Goal: Transaction & Acquisition: Purchase product/service

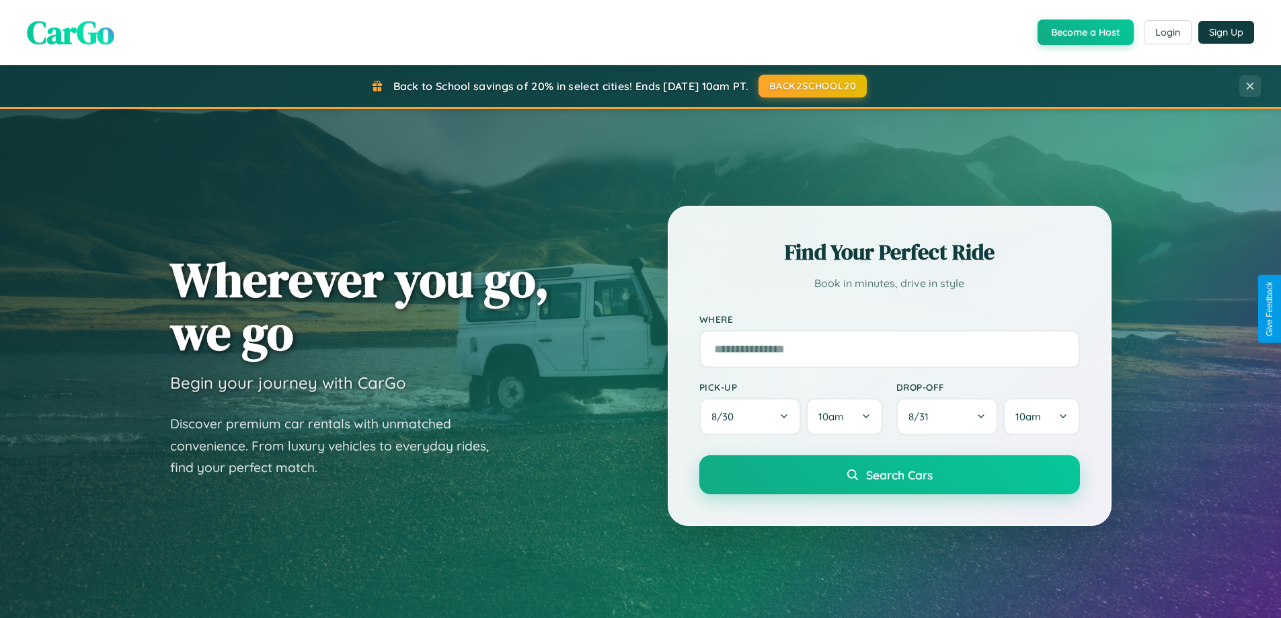
scroll to position [579, 0]
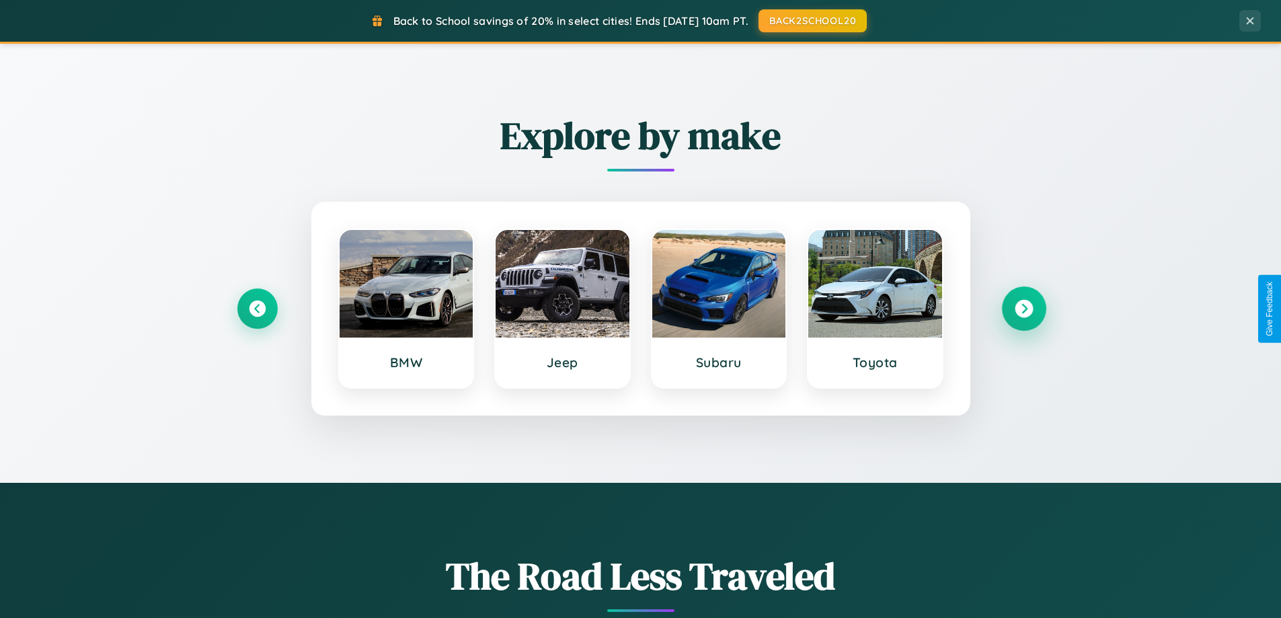
click at [1023, 309] on icon at bounding box center [1023, 309] width 18 height 18
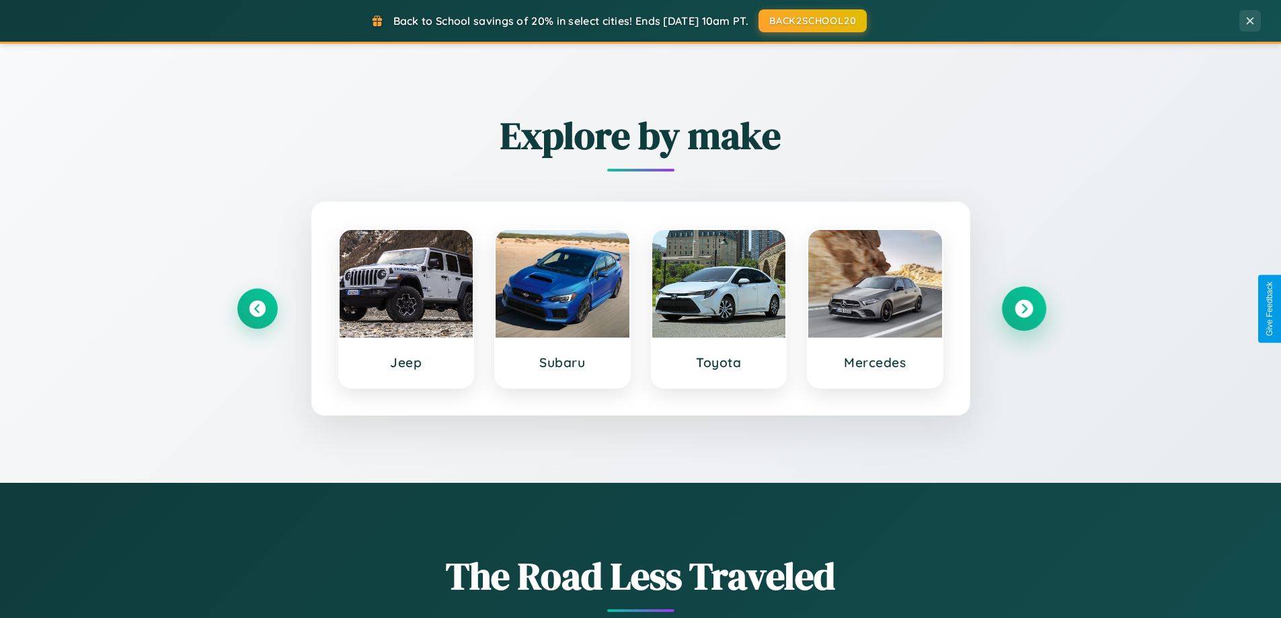
click at [1023, 309] on icon at bounding box center [1023, 309] width 18 height 18
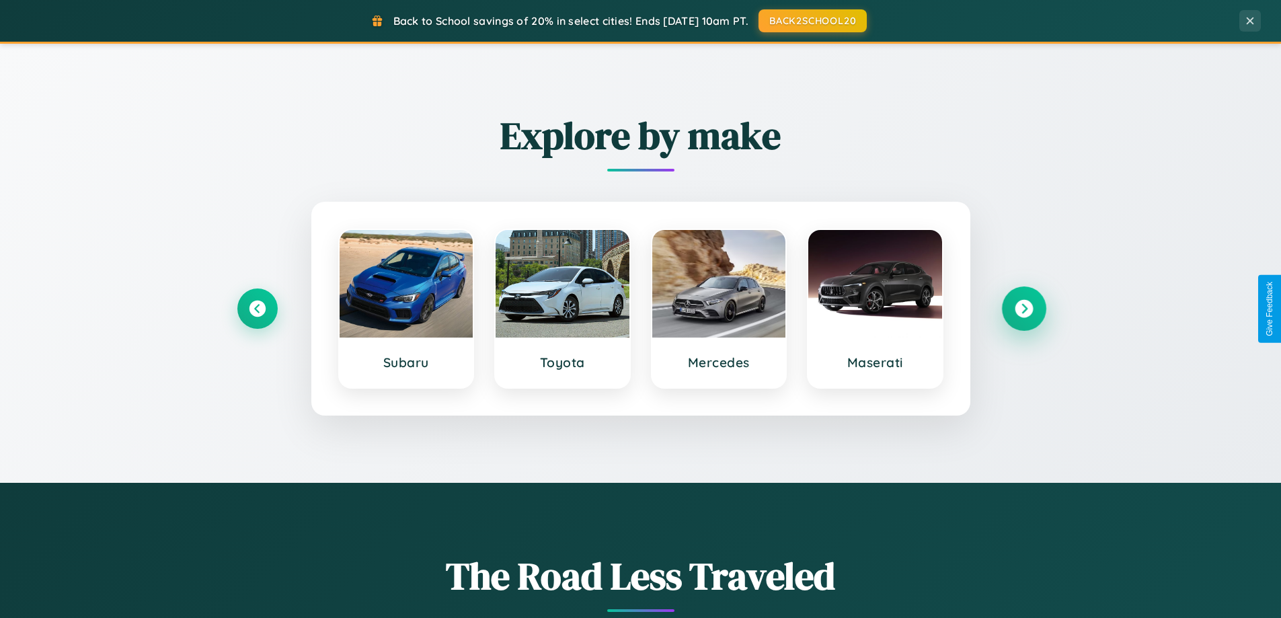
click at [1023, 309] on icon at bounding box center [1023, 309] width 18 height 18
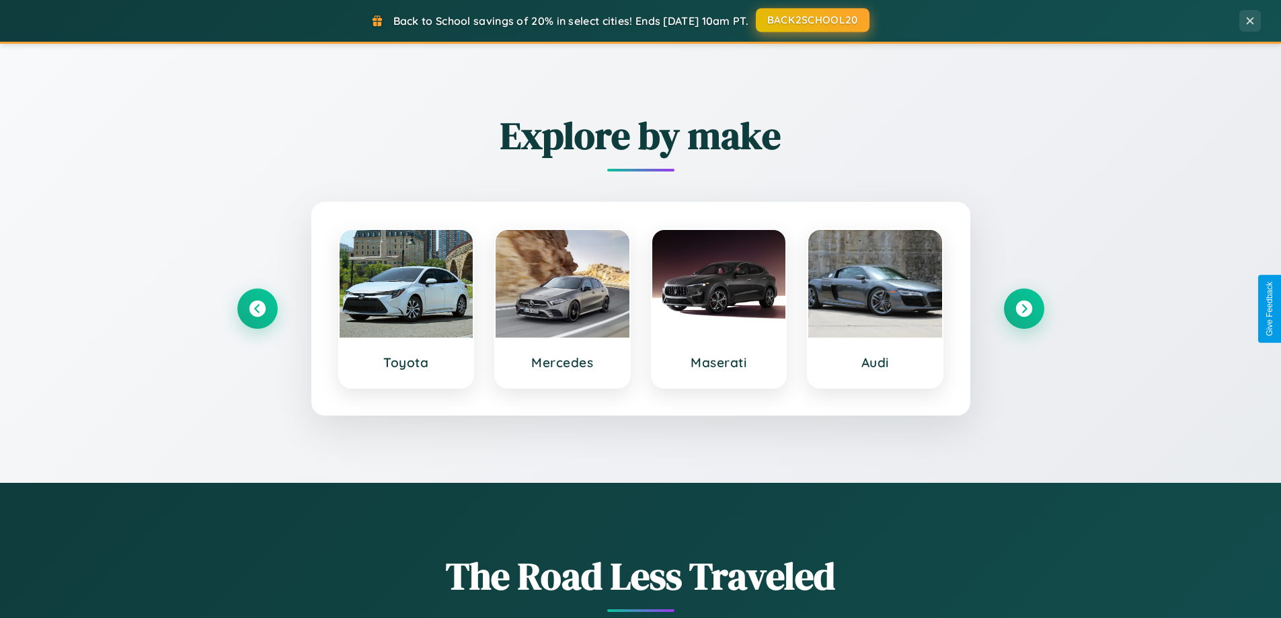
click at [811, 20] on button "BACK2SCHOOL20" at bounding box center [813, 20] width 114 height 24
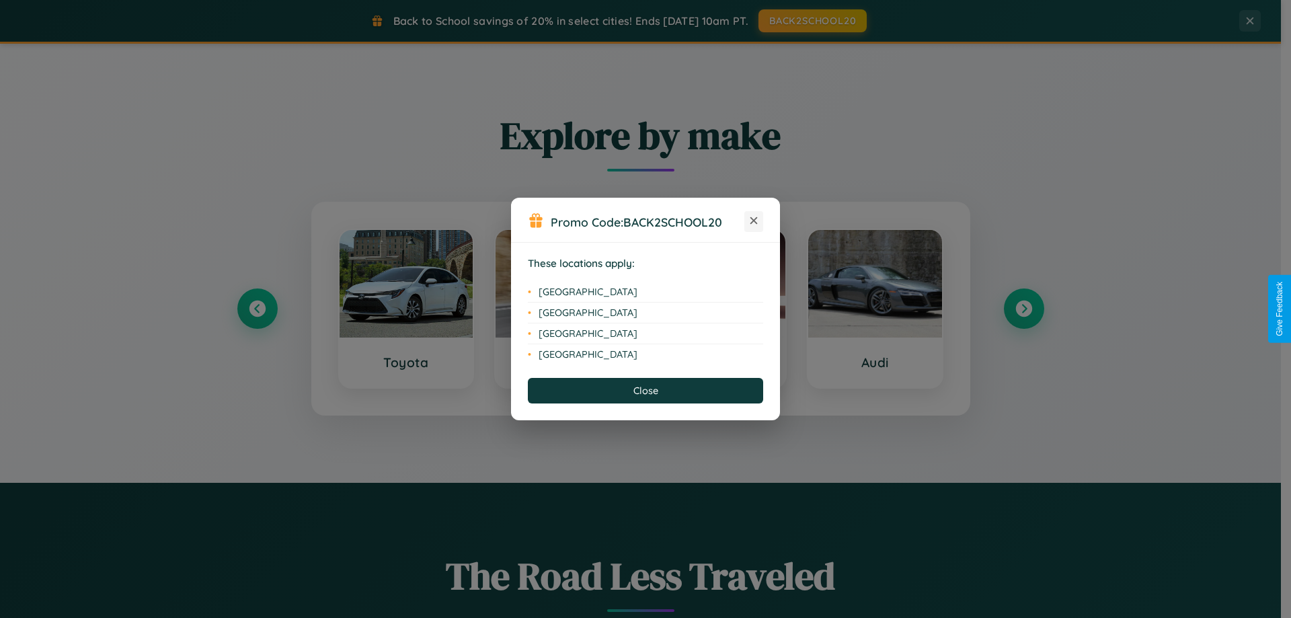
click at [754, 221] on icon at bounding box center [753, 220] width 7 height 7
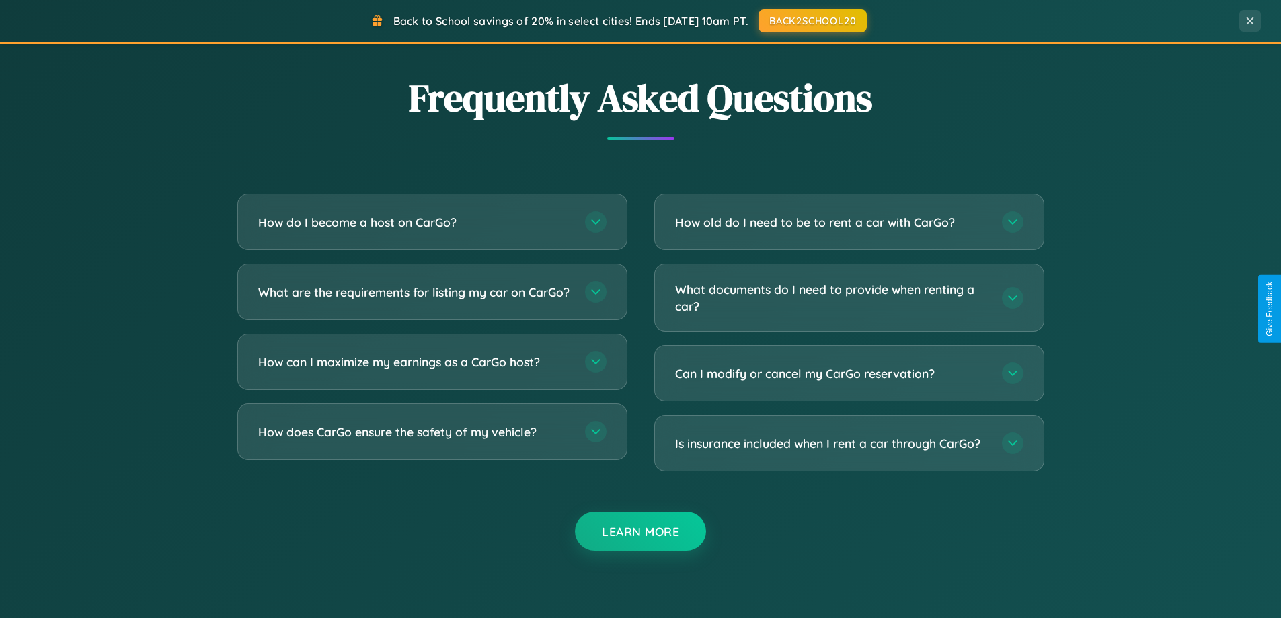
scroll to position [2587, 0]
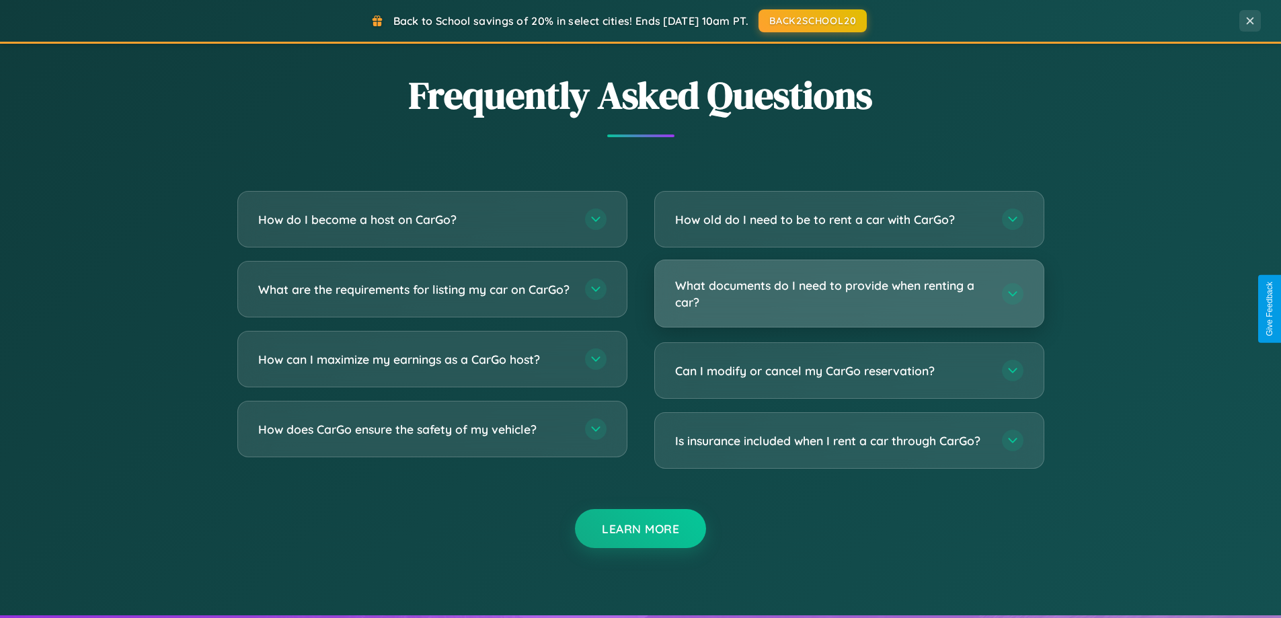
click at [848, 294] on h3 "What documents do I need to provide when renting a car?" at bounding box center [831, 293] width 313 height 33
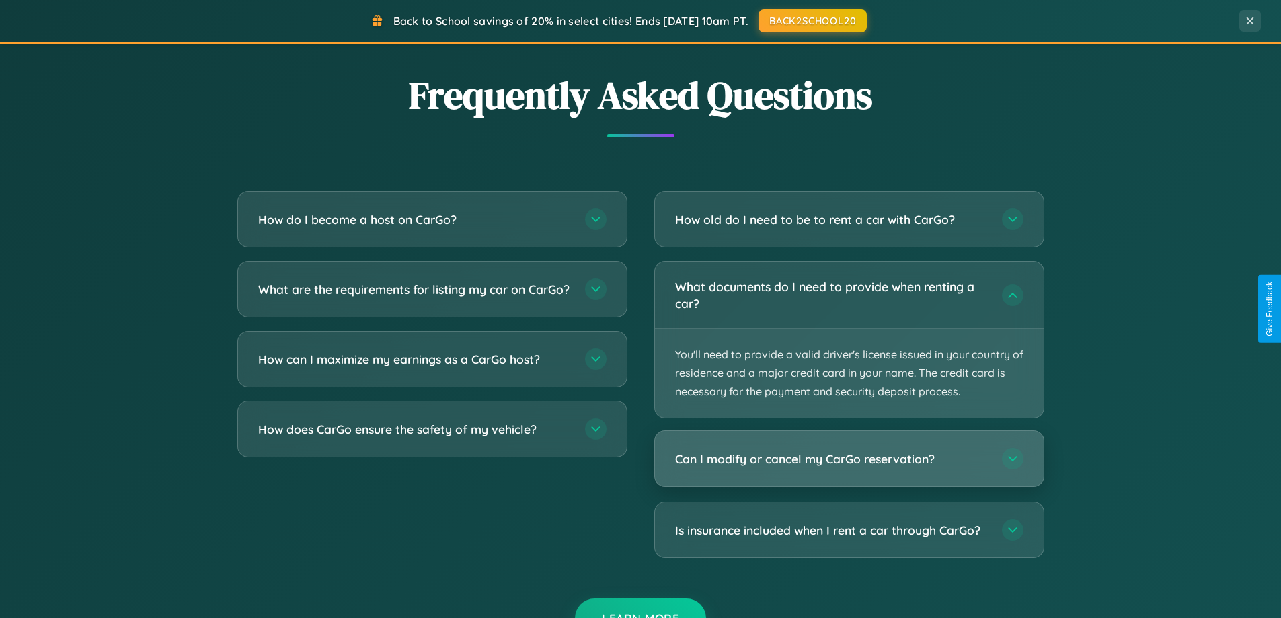
click at [848, 459] on h3 "Can I modify or cancel my CarGo reservation?" at bounding box center [831, 458] width 313 height 17
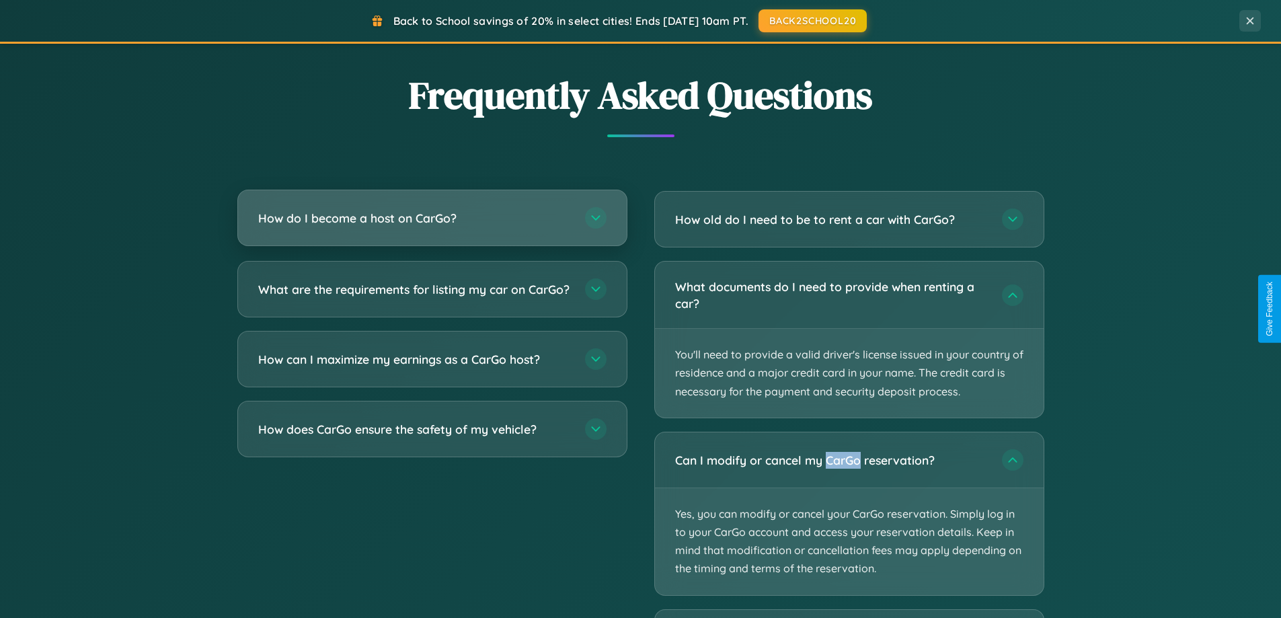
click at [432, 218] on h3 "How do I become a host on CarGo?" at bounding box center [414, 218] width 313 height 17
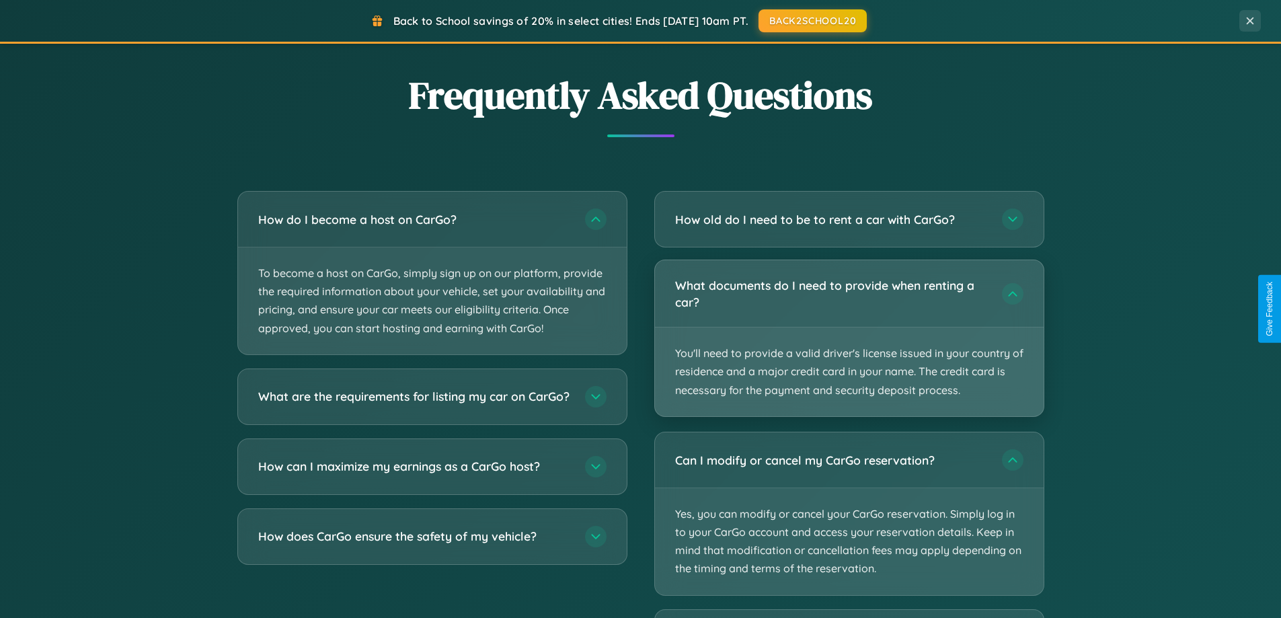
click at [848, 339] on p "You'll need to provide a valid driver's license issued in your country of resid…" at bounding box center [849, 371] width 389 height 89
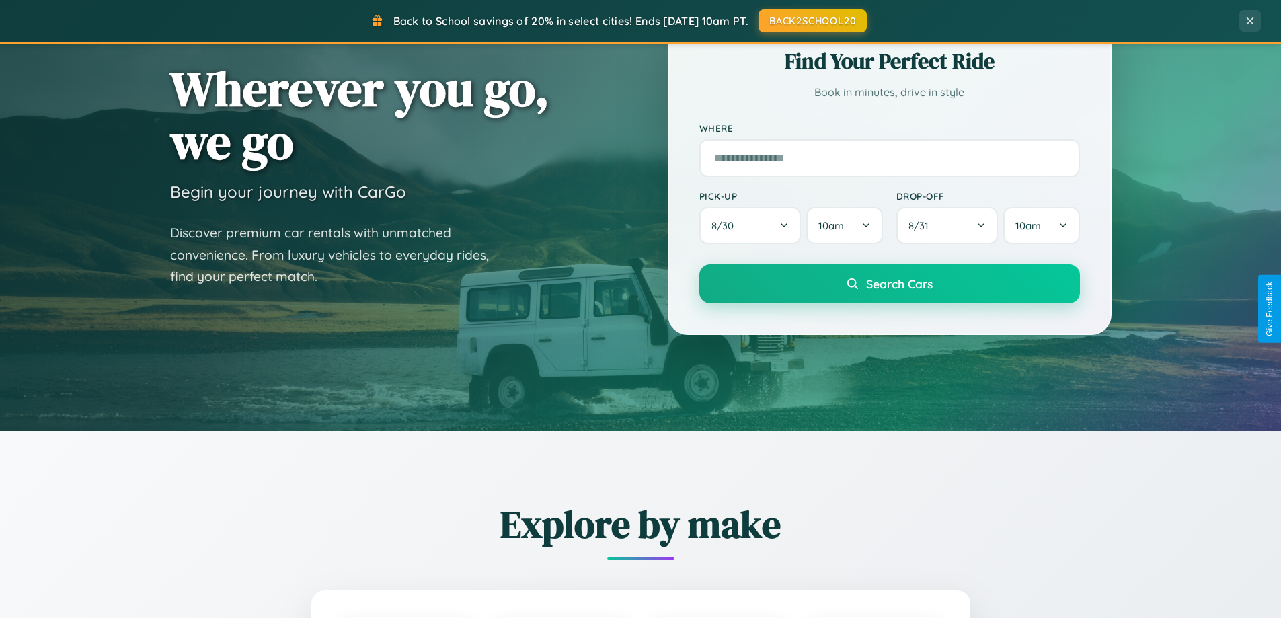
scroll to position [0, 0]
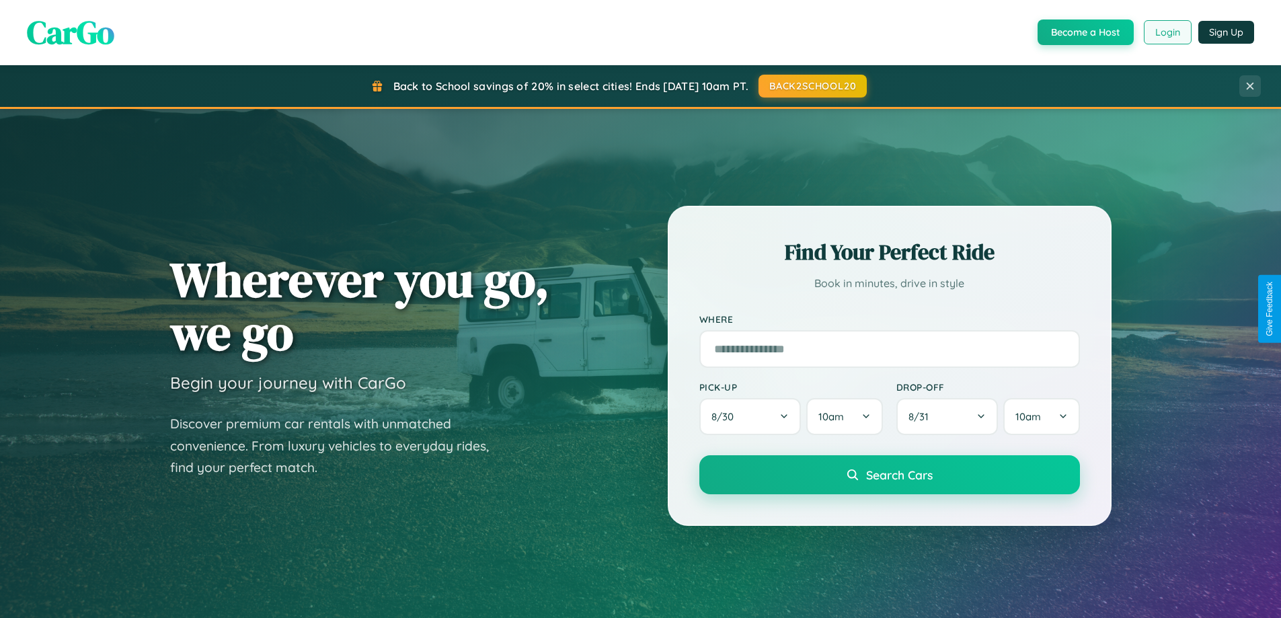
click at [1166, 32] on button "Login" at bounding box center [1167, 32] width 48 height 24
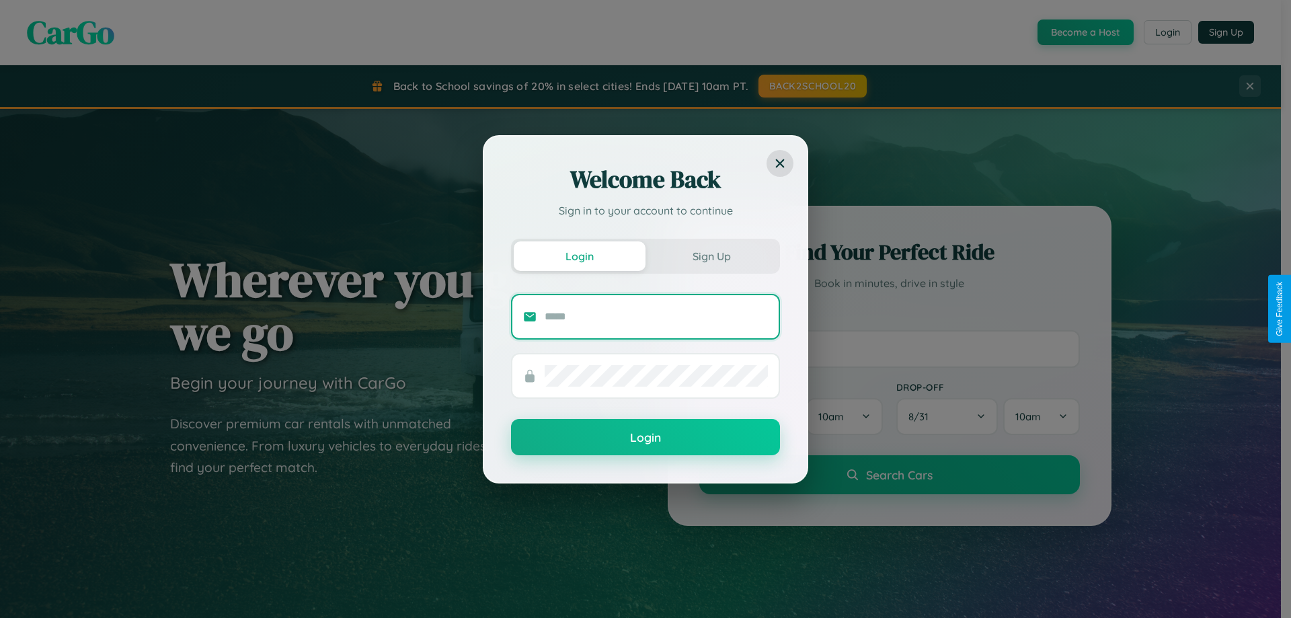
click at [656, 316] on input "text" at bounding box center [655, 317] width 223 height 22
type input "**********"
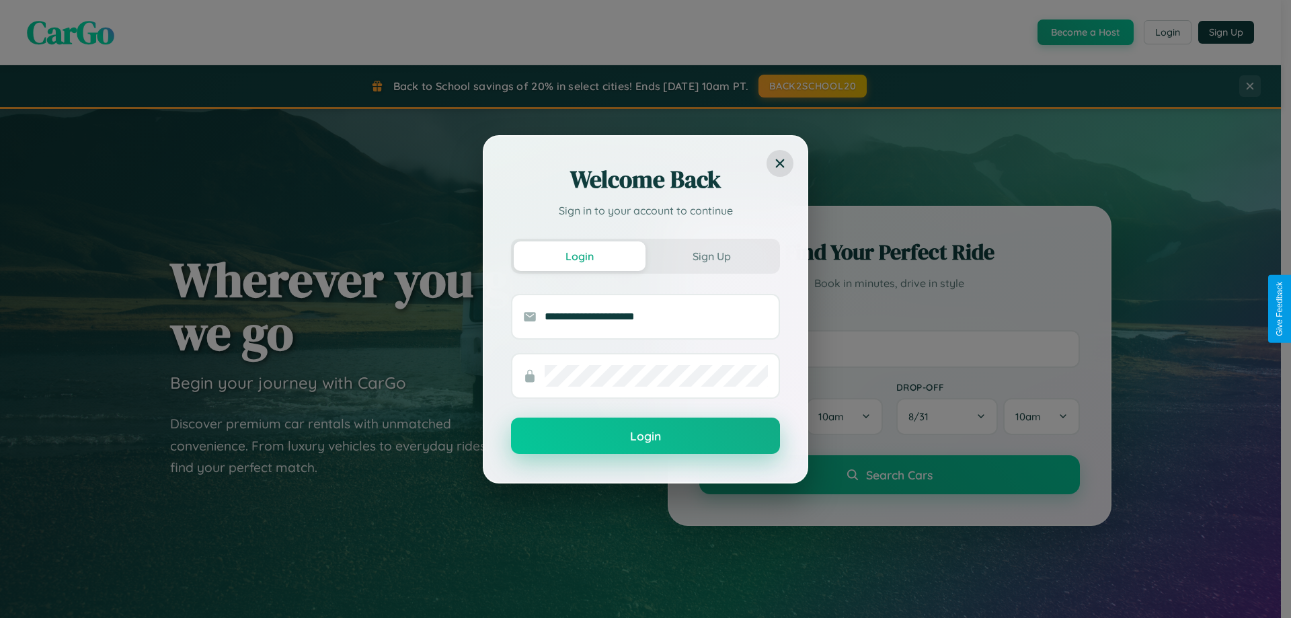
click at [645, 436] on button "Login" at bounding box center [645, 435] width 269 height 36
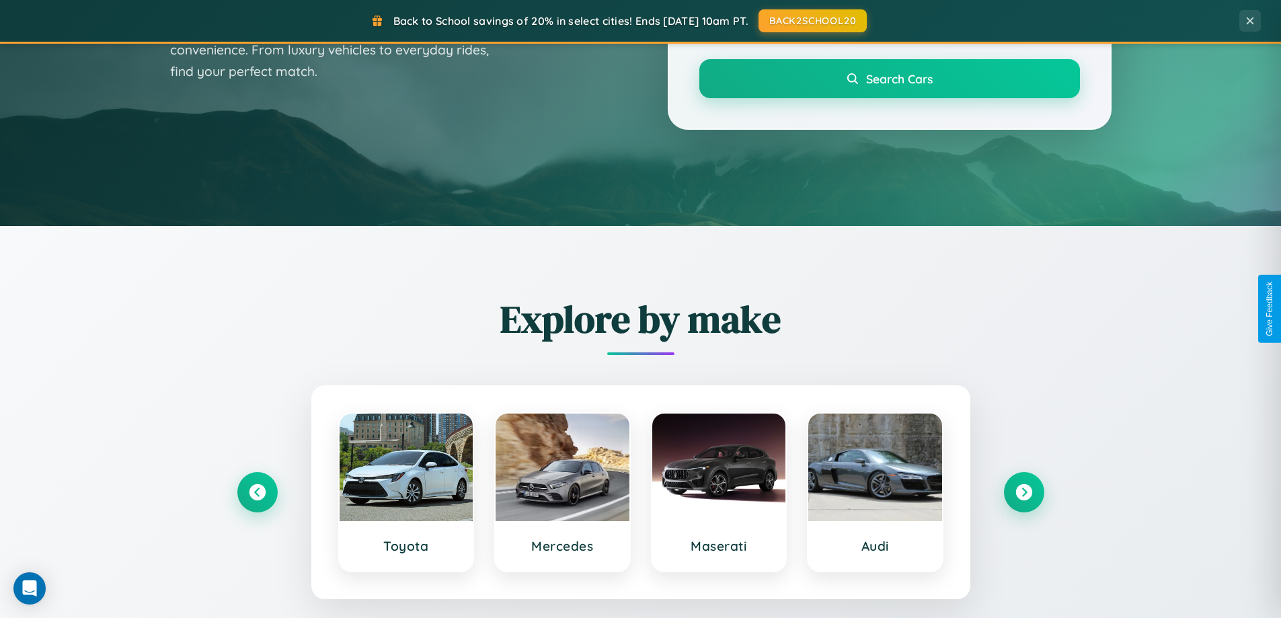
scroll to position [925, 0]
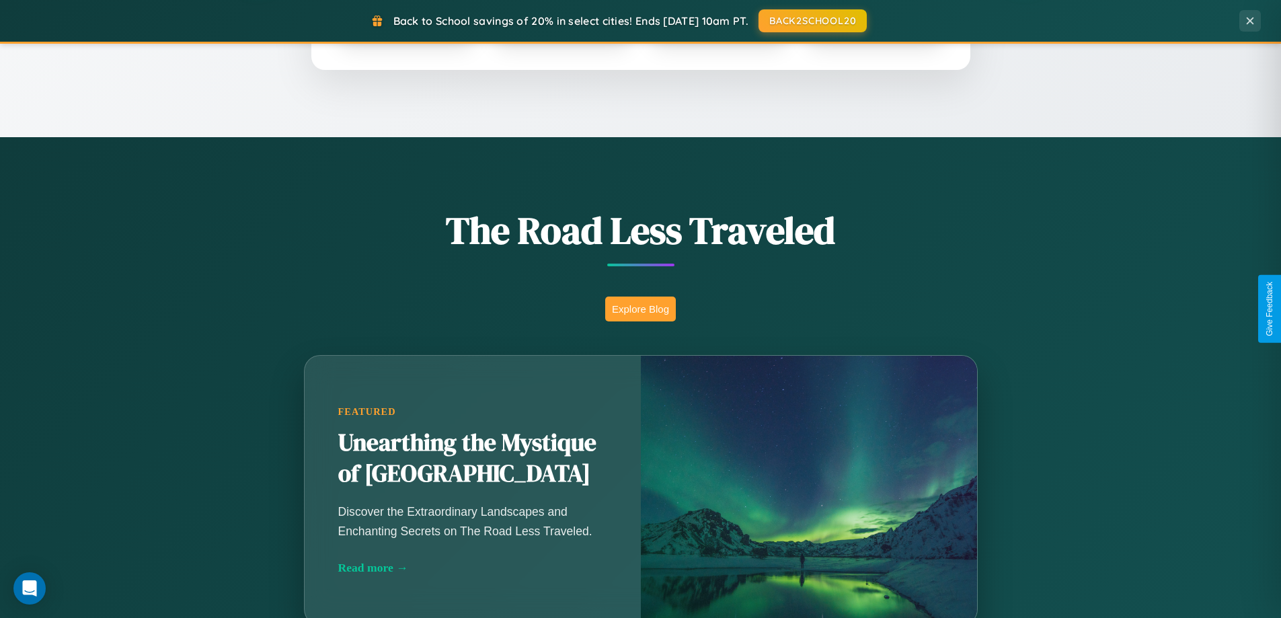
click at [640, 309] on button "Explore Blog" at bounding box center [640, 308] width 71 height 25
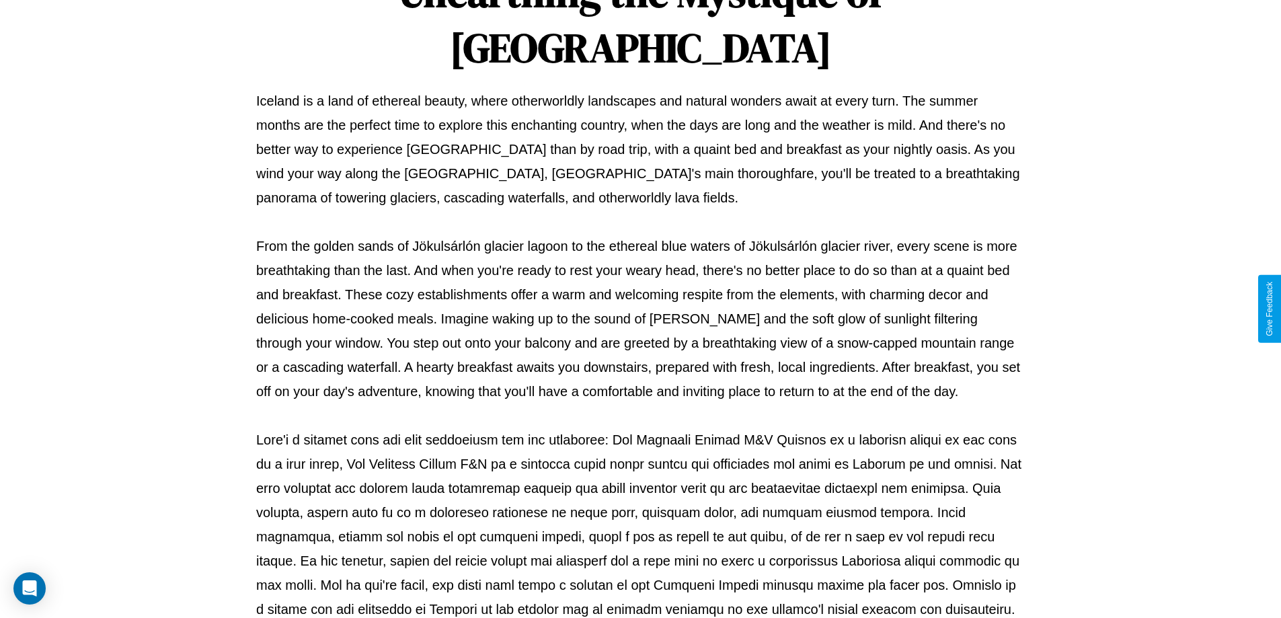
scroll to position [435, 0]
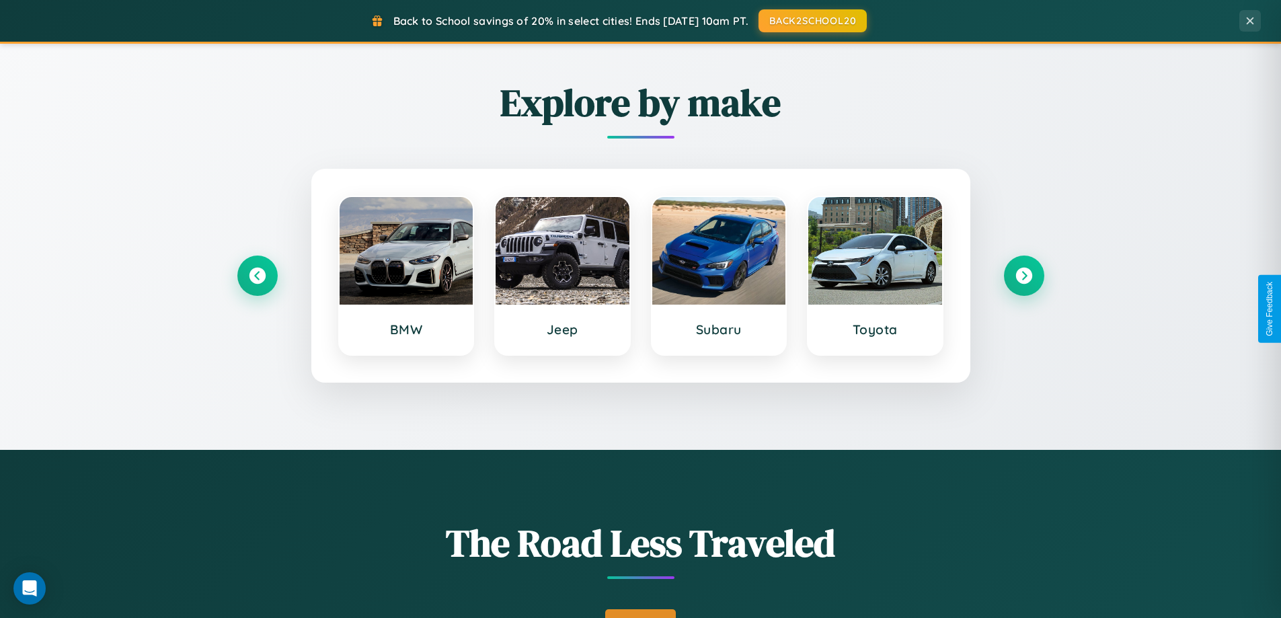
scroll to position [40, 0]
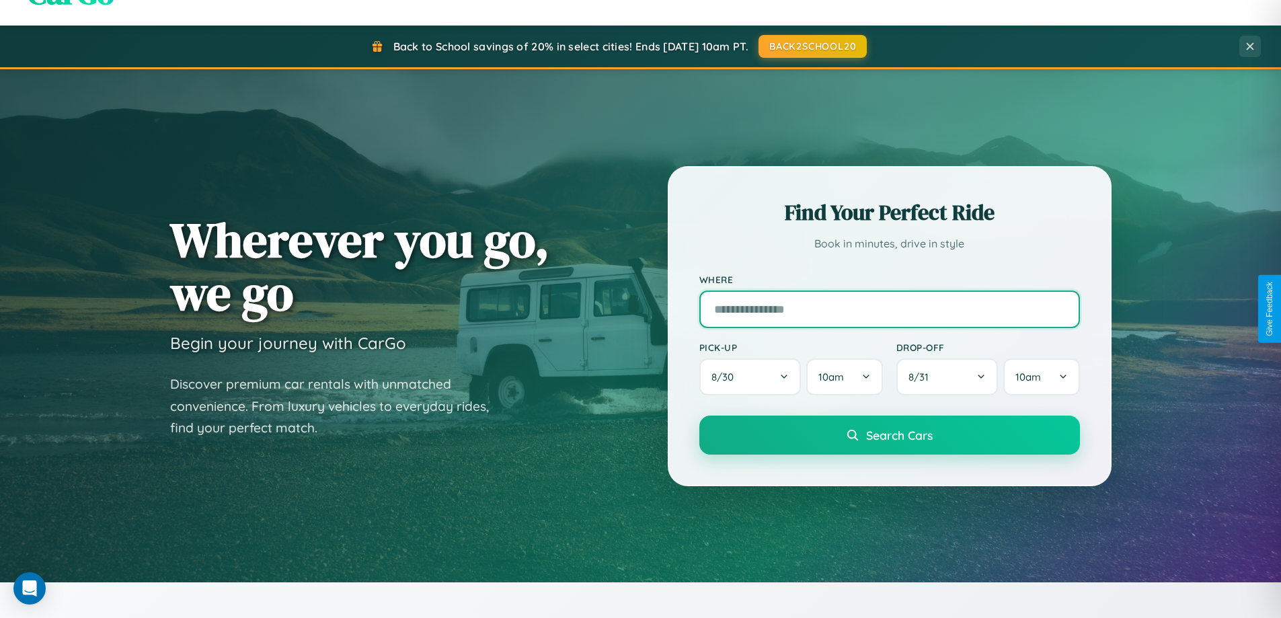
click at [889, 309] on input "text" at bounding box center [889, 309] width 380 height 38
type input "**********"
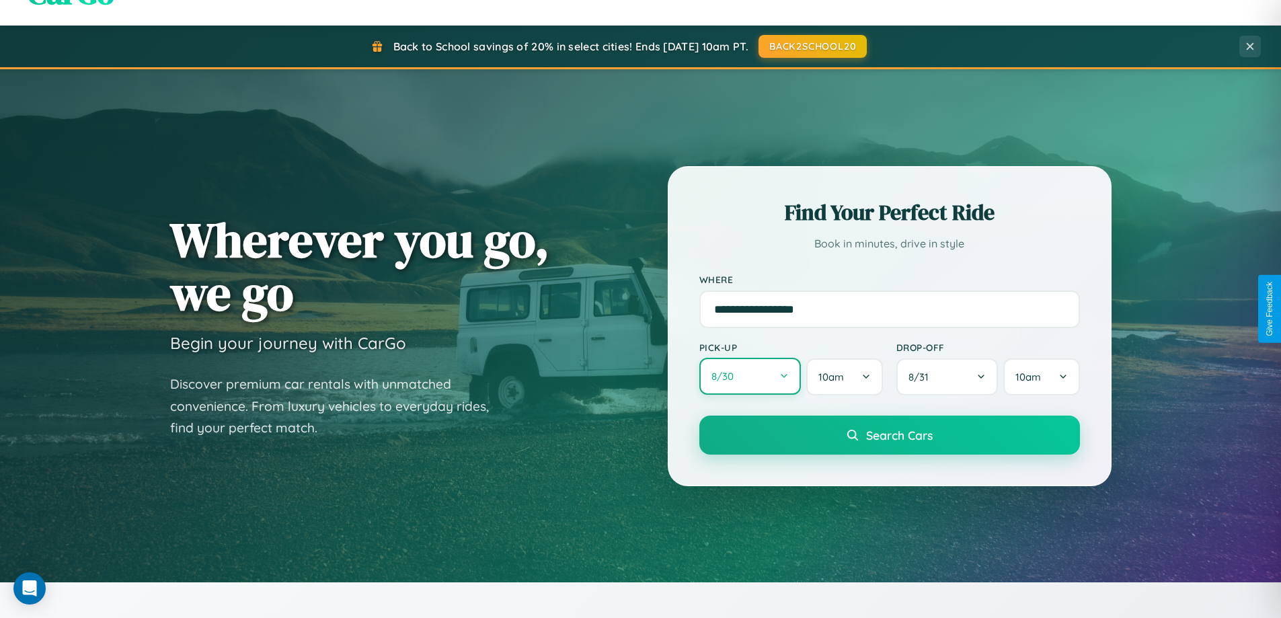
click at [749, 377] on button "8 / 30" at bounding box center [750, 376] width 102 height 37
select select "*"
select select "****"
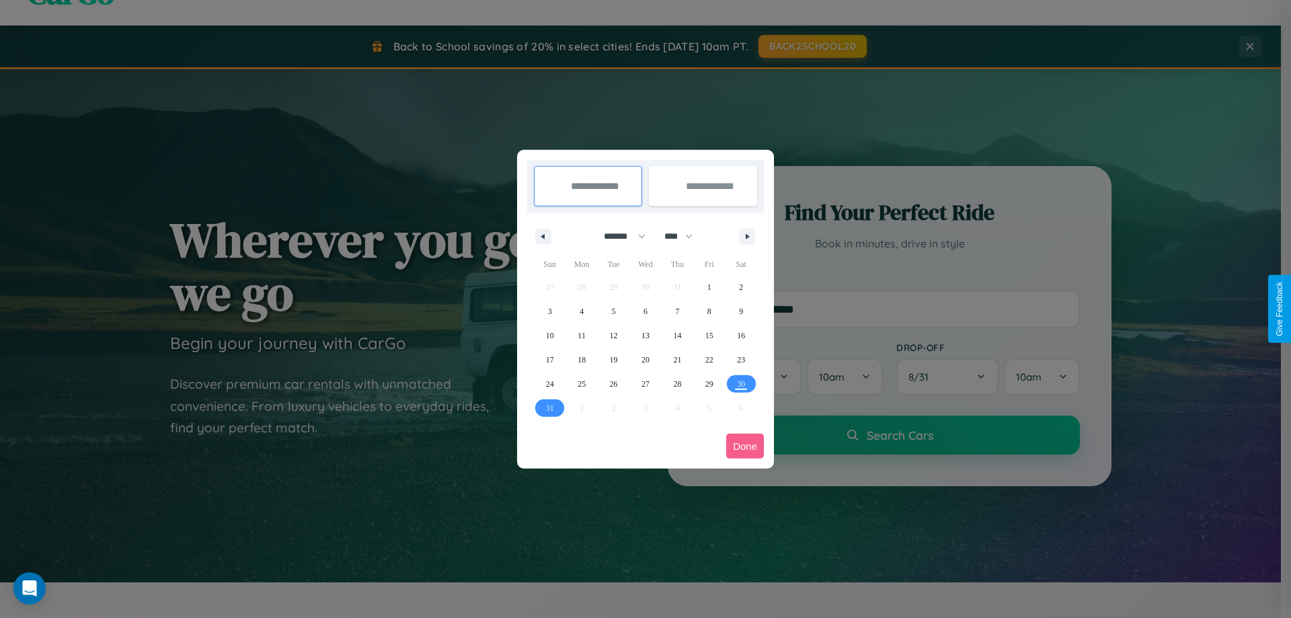
drag, startPoint x: 618, startPoint y: 236, endPoint x: 645, endPoint y: 270, distance: 43.0
click at [618, 236] on select "******* ******** ***** ***** *** **** **** ****** ********* ******* ******** **…" at bounding box center [622, 236] width 57 height 22
select select "*"
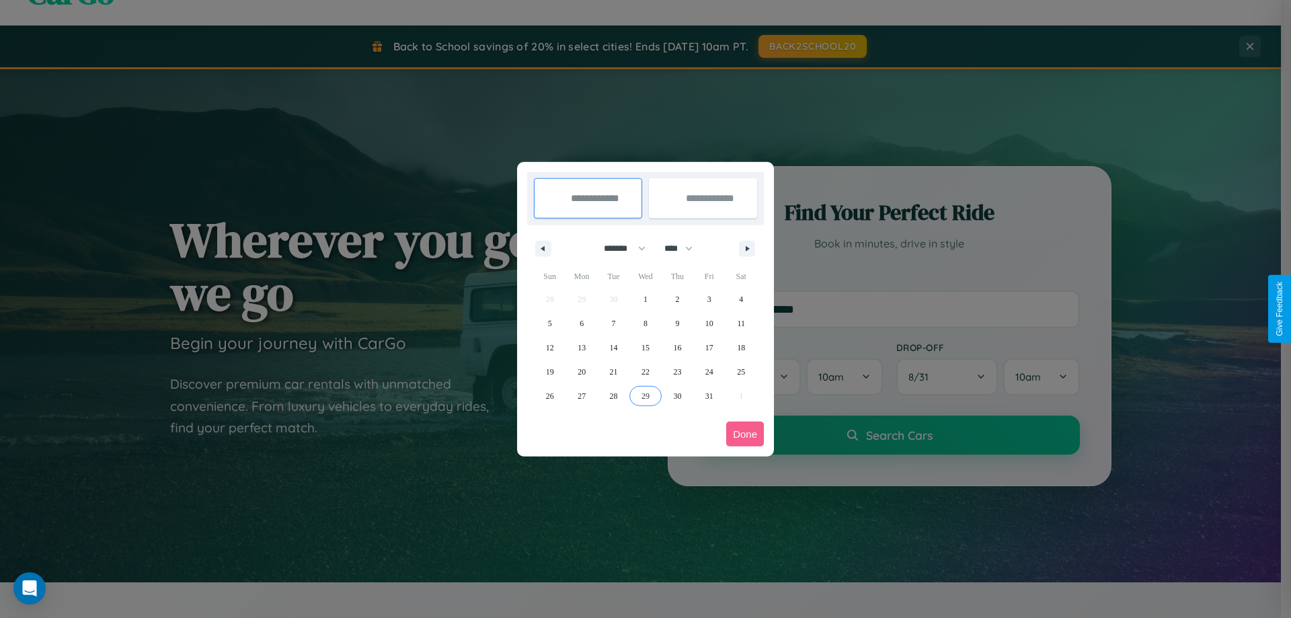
click at [645, 395] on span "29" at bounding box center [645, 396] width 8 height 24
type input "**********"
click at [747, 248] on icon "button" at bounding box center [749, 248] width 7 height 5
select select "**"
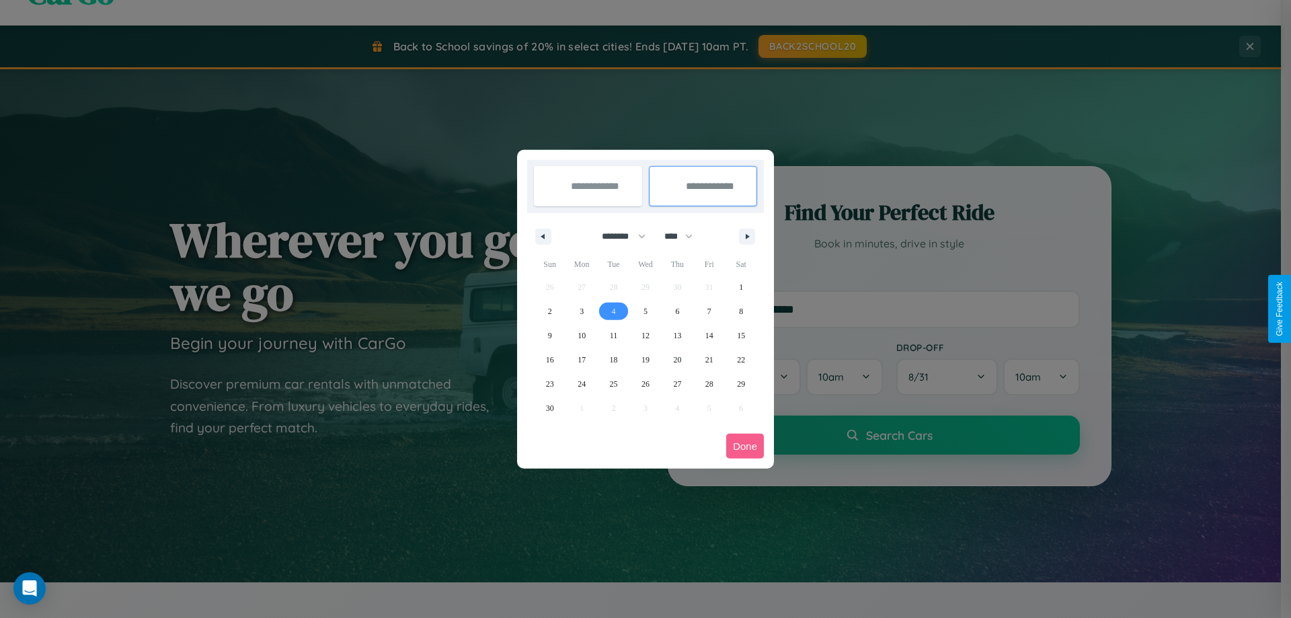
click at [613, 311] on span "4" at bounding box center [614, 311] width 4 height 24
type input "**********"
select select "*"
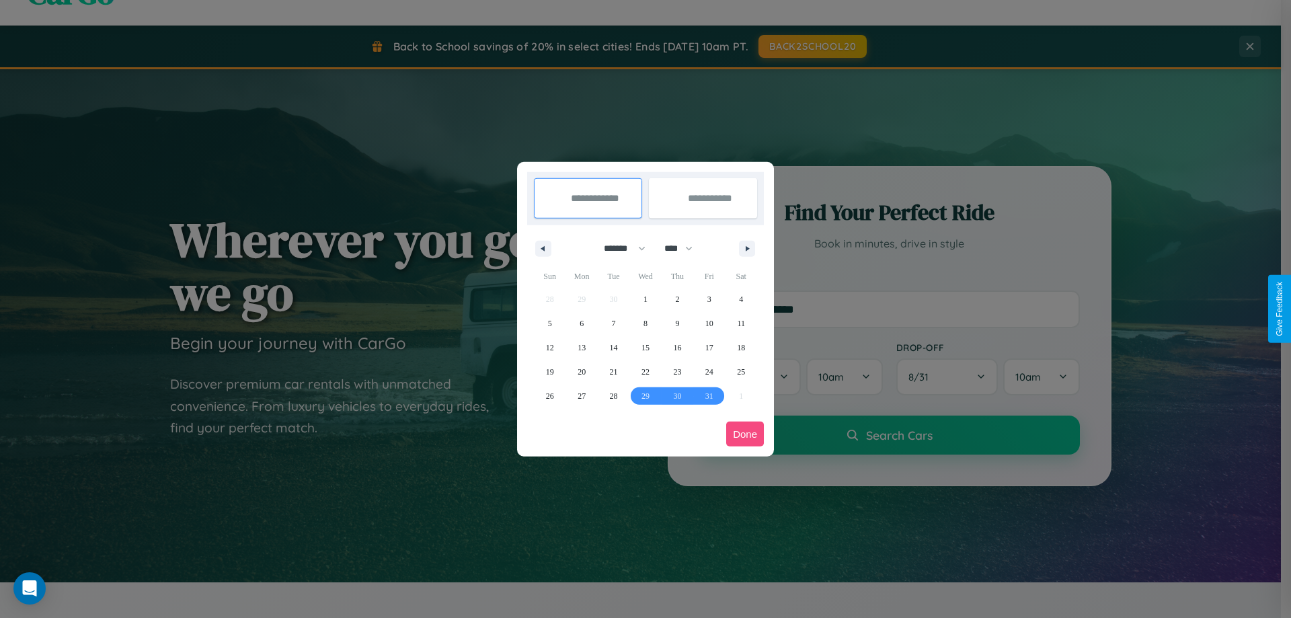
click at [745, 434] on button "Done" at bounding box center [745, 433] width 38 height 25
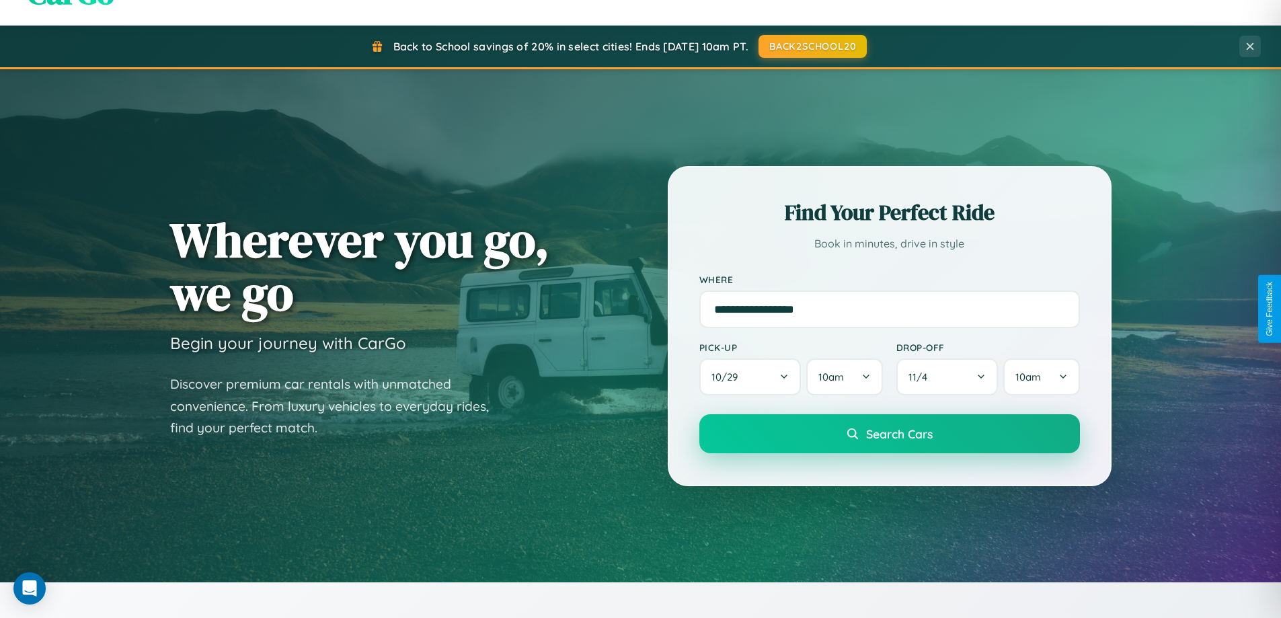
click at [889, 434] on span "Search Cars" at bounding box center [899, 433] width 67 height 15
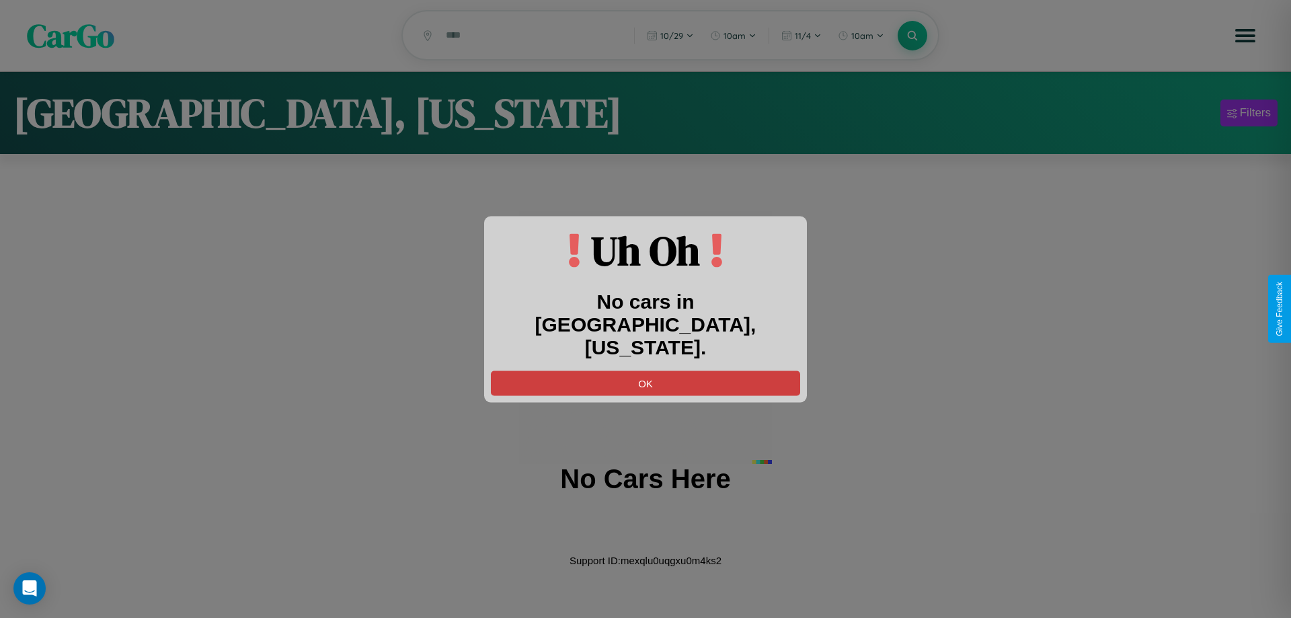
click at [645, 370] on button "OK" at bounding box center [645, 382] width 309 height 25
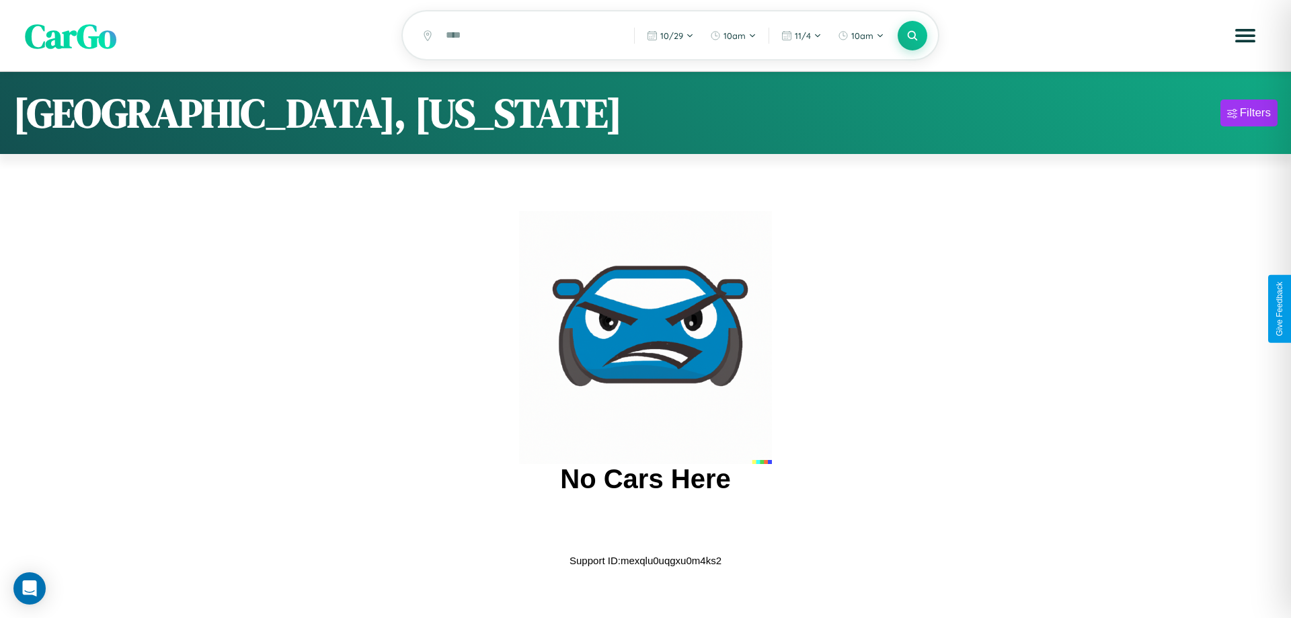
click at [71, 36] on span "CarGo" at bounding box center [70, 35] width 91 height 46
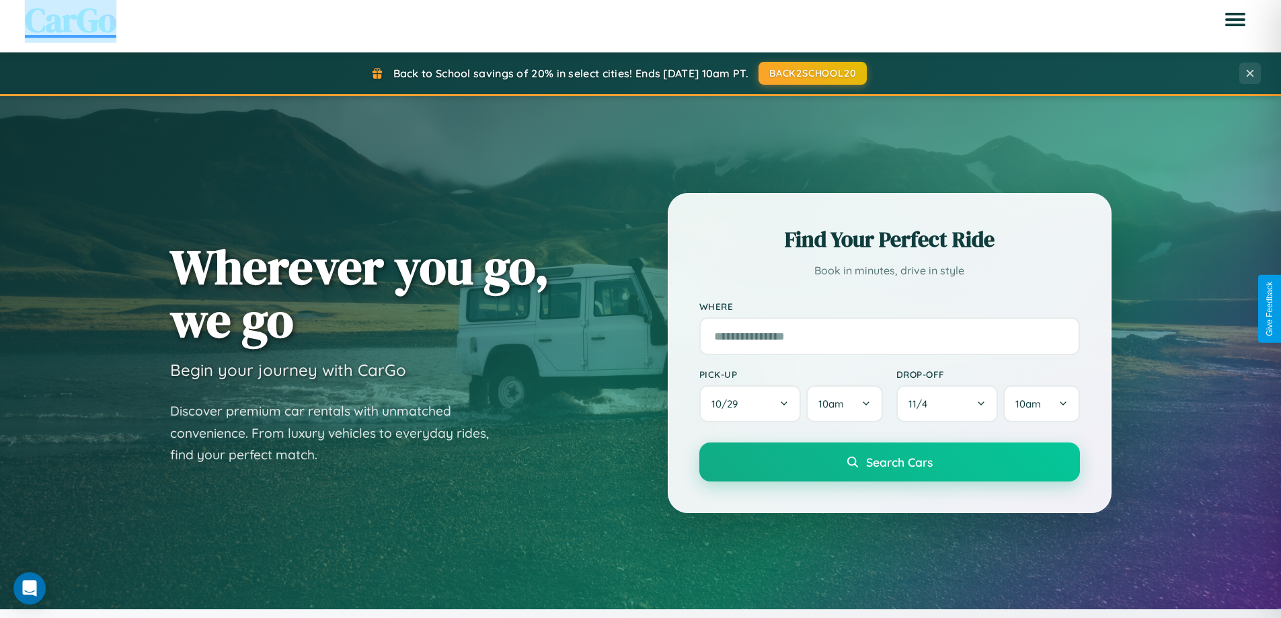
scroll to position [40, 0]
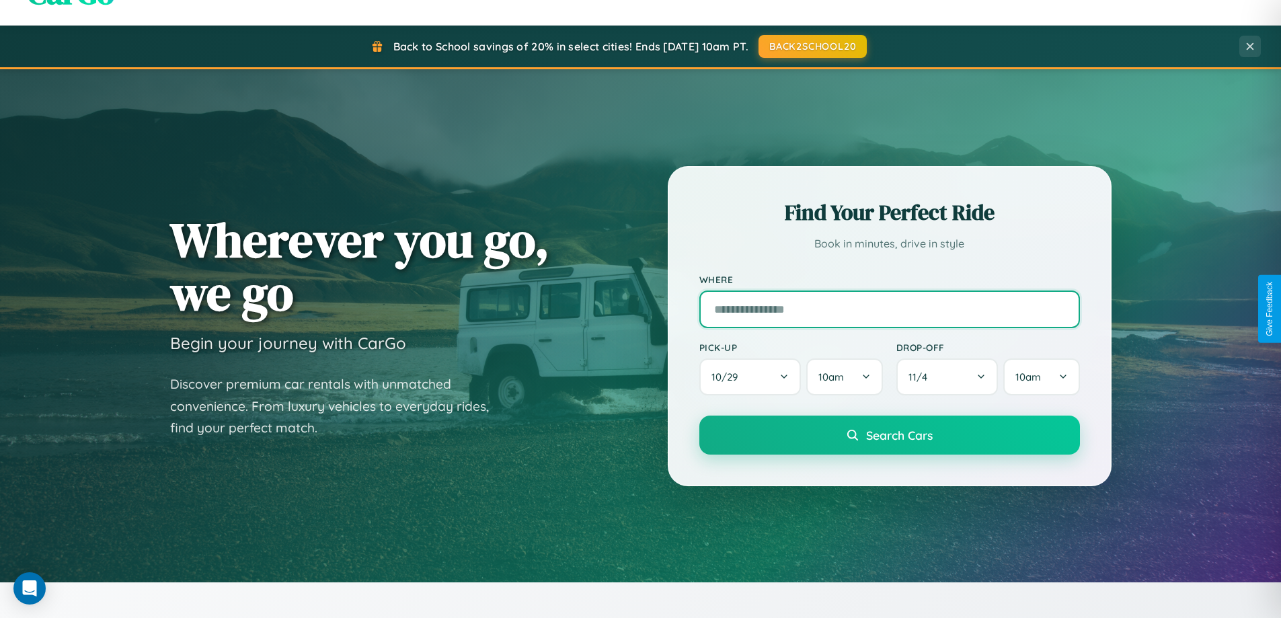
click at [889, 309] on input "text" at bounding box center [889, 309] width 380 height 38
type input "*********"
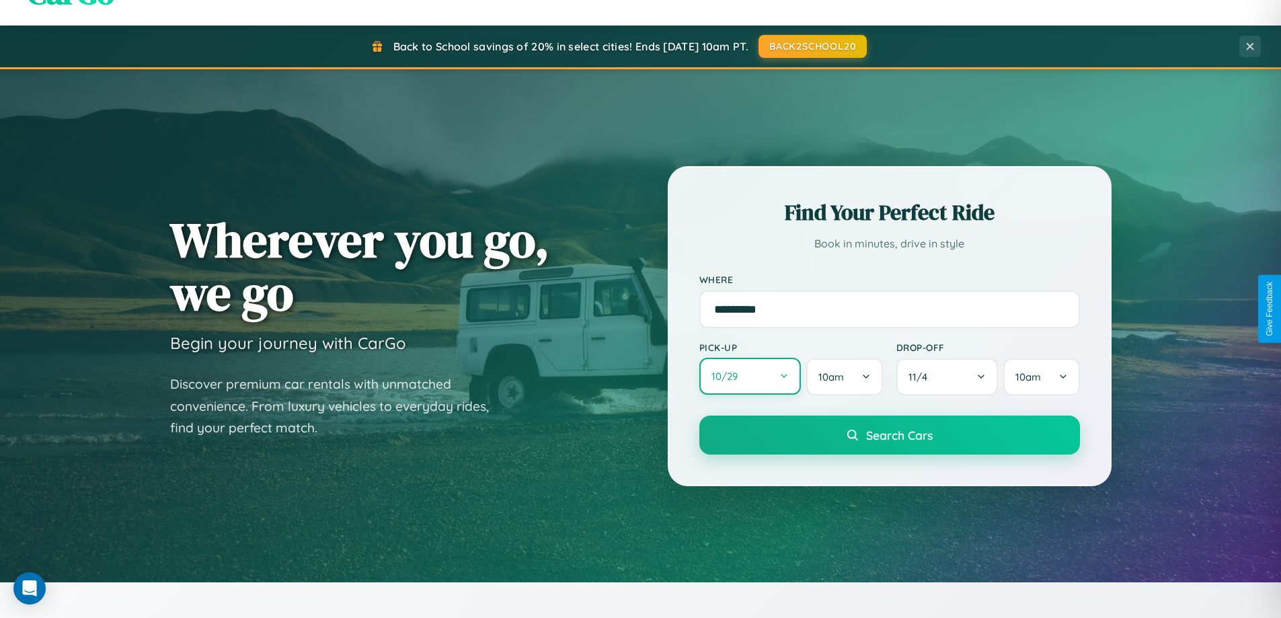
click at [749, 376] on button "10 / 29" at bounding box center [750, 376] width 102 height 37
select select "*"
select select "****"
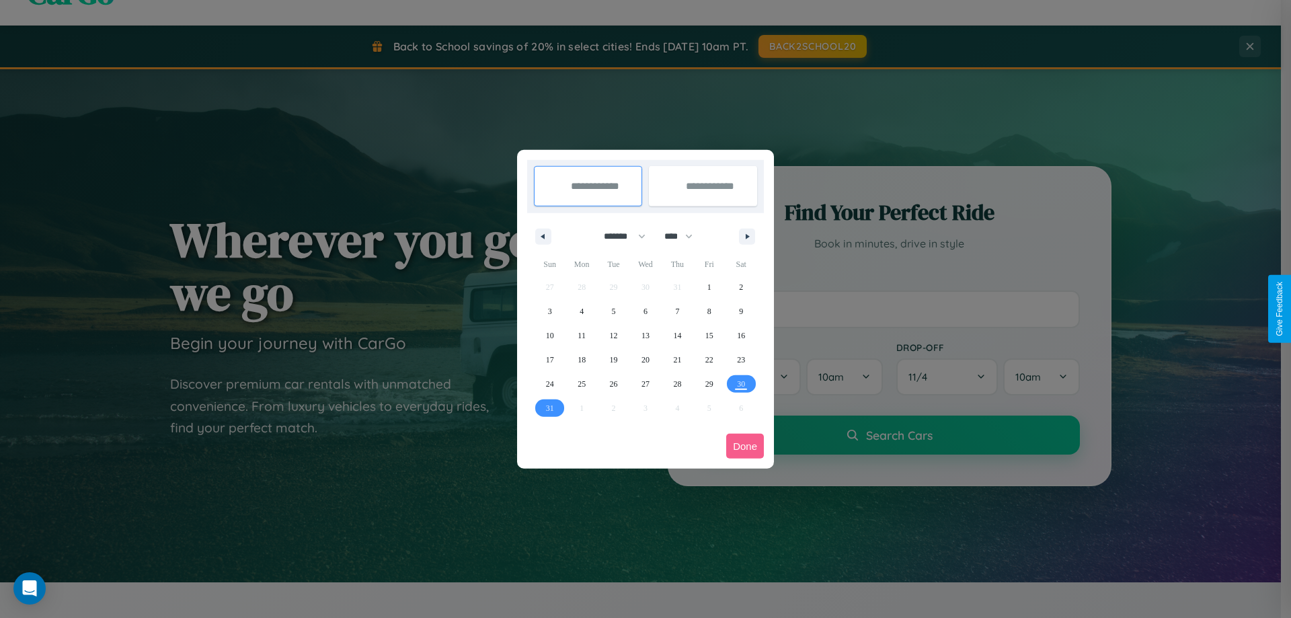
click at [618, 236] on select "******* ******** ***** ***** *** **** **** ****** ********* ******* ******** **…" at bounding box center [622, 236] width 57 height 22
select select "**"
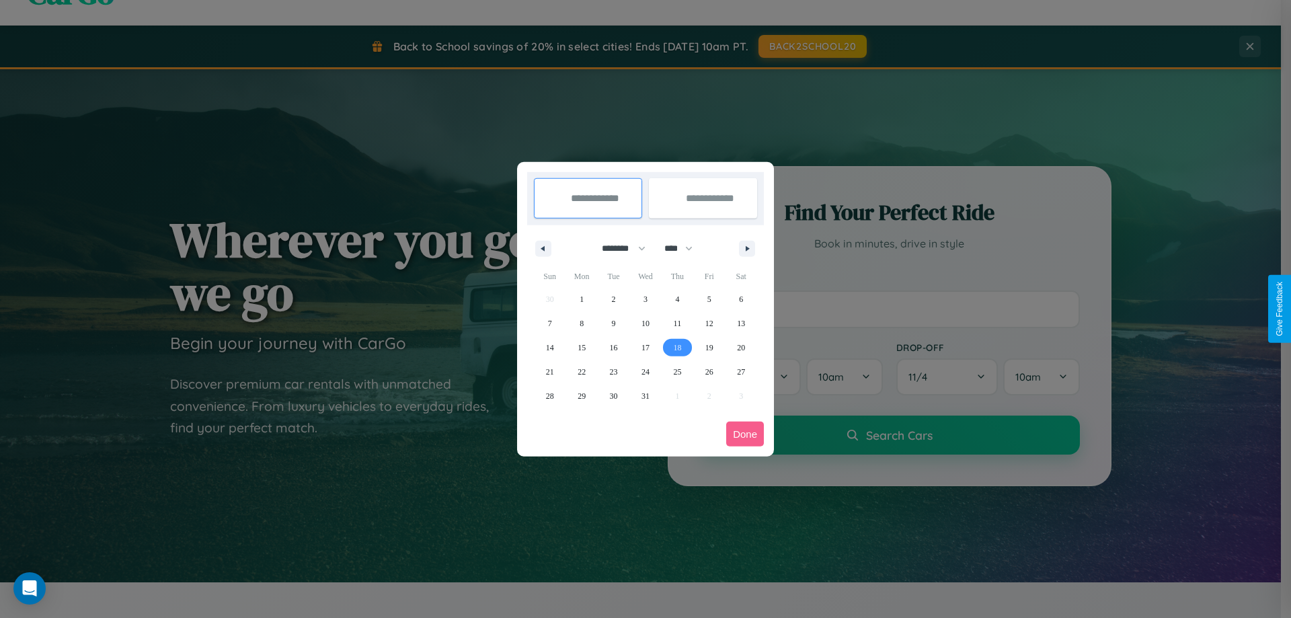
click at [677, 347] on span "18" at bounding box center [677, 347] width 8 height 24
type input "**********"
click at [581, 371] on span "22" at bounding box center [581, 372] width 8 height 24
type input "**********"
click at [745, 434] on button "Done" at bounding box center [745, 433] width 38 height 25
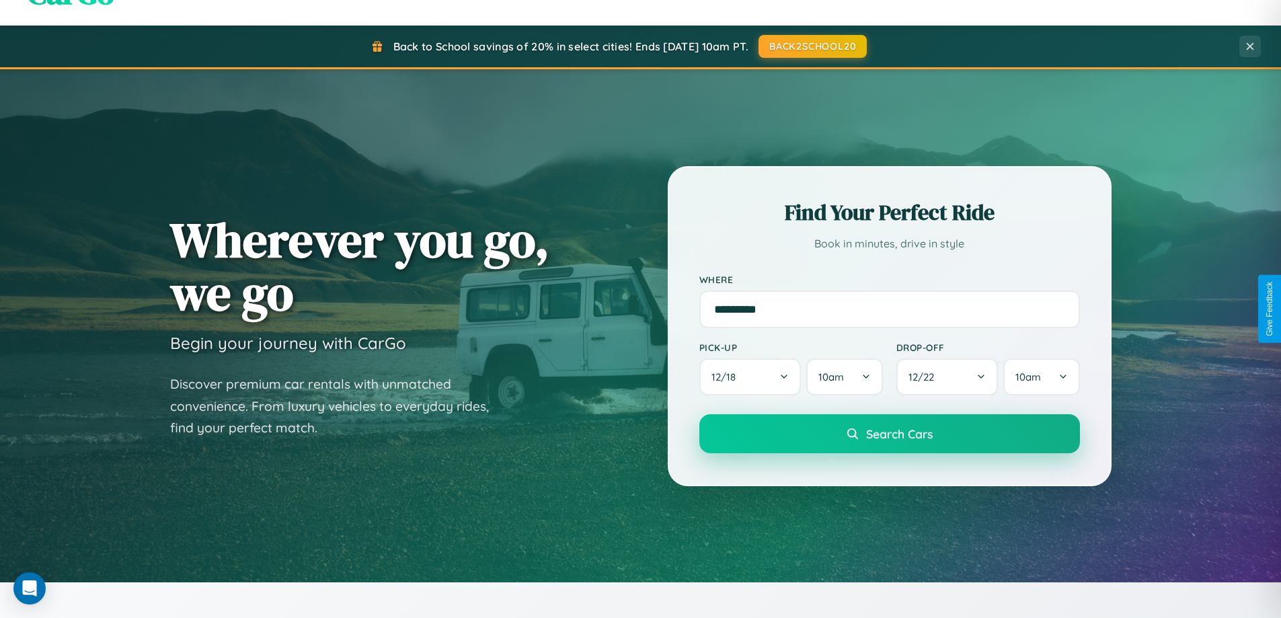
click at [889, 434] on span "Search Cars" at bounding box center [899, 433] width 67 height 15
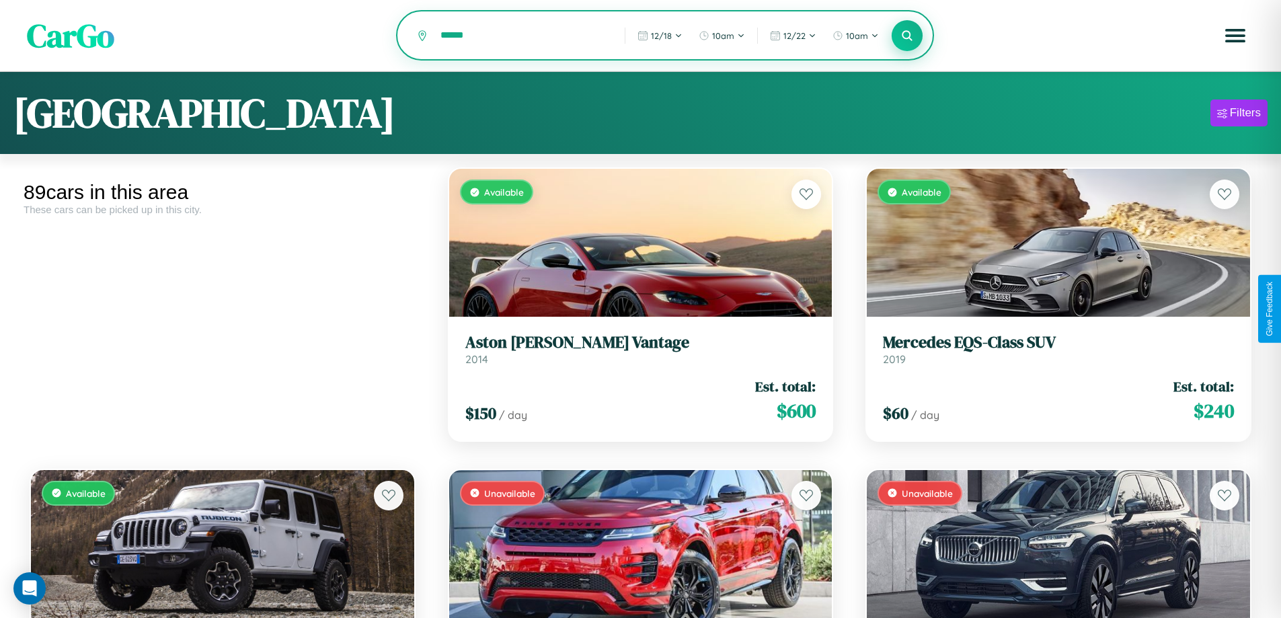
type input "******"
click at [907, 36] on icon at bounding box center [907, 35] width 13 height 13
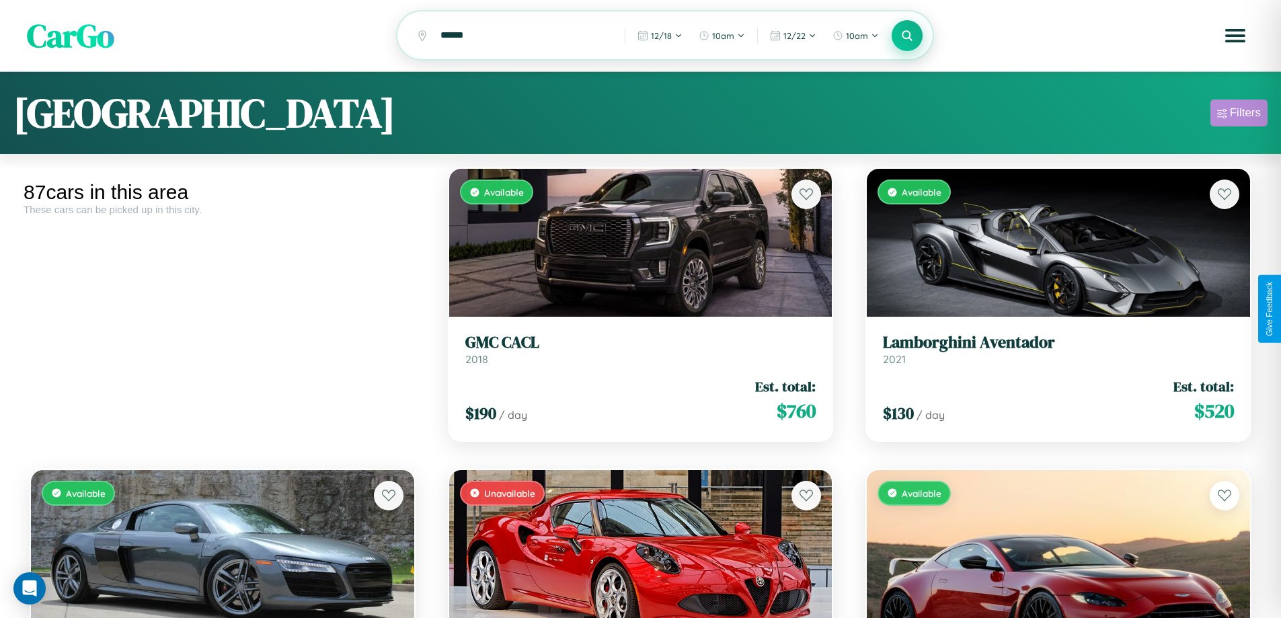
click at [1238, 115] on div "Filters" at bounding box center [1244, 112] width 31 height 13
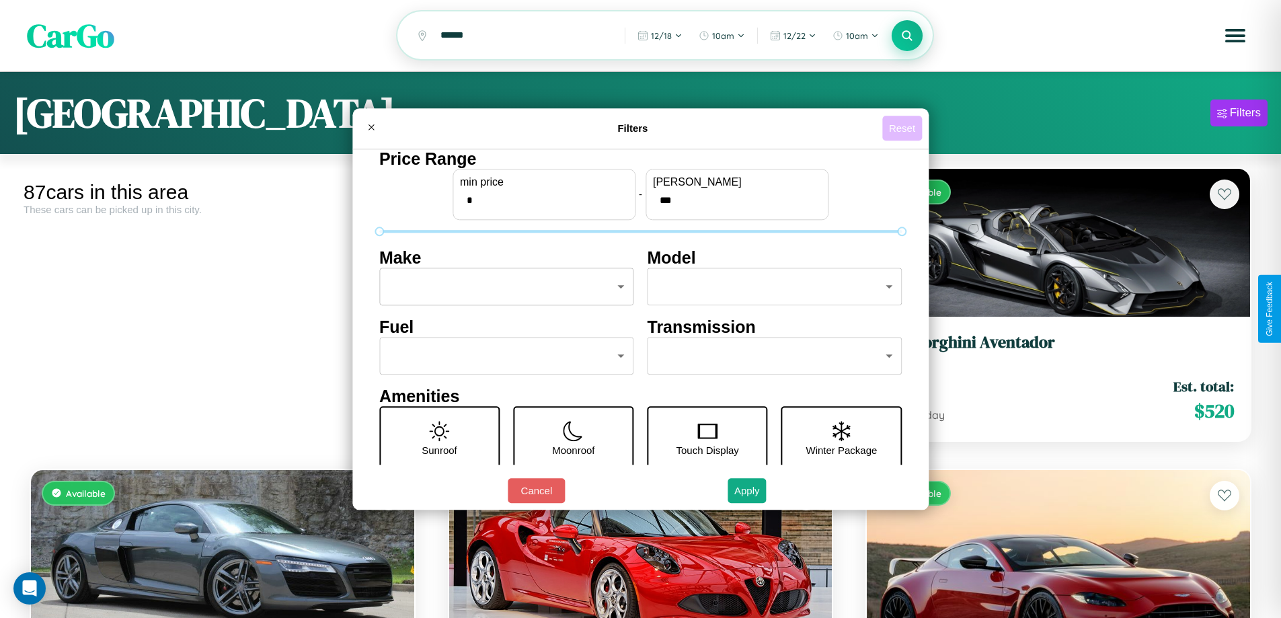
click at [903, 128] on button "Reset" at bounding box center [902, 128] width 40 height 25
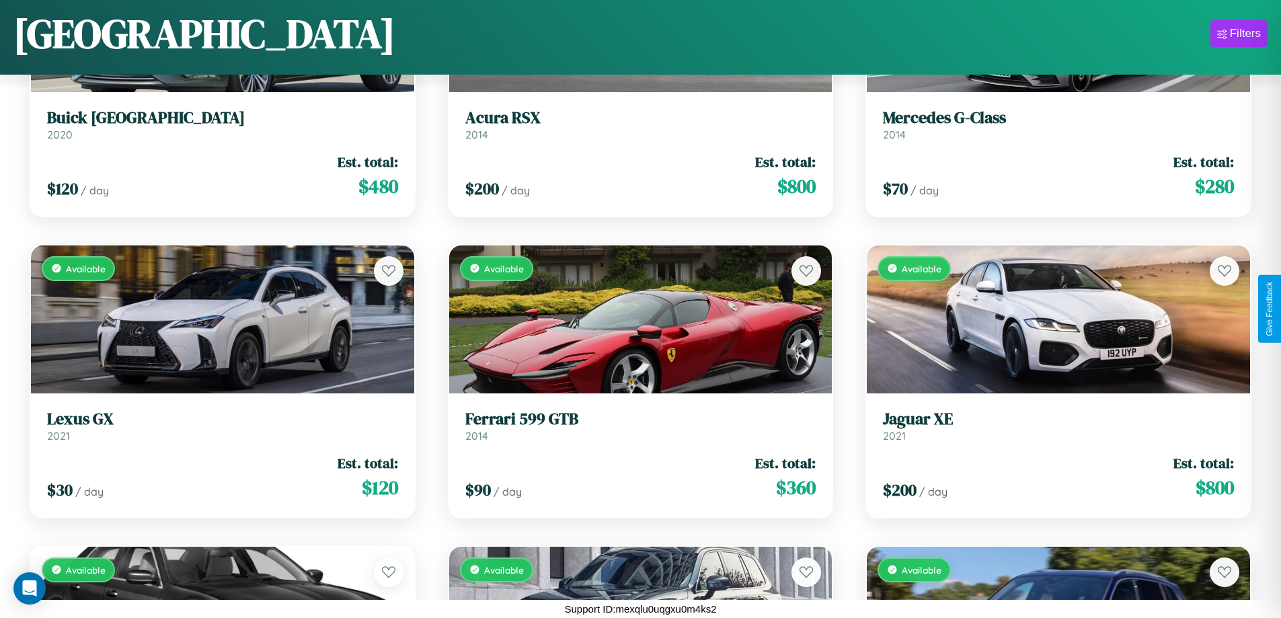
scroll to position [4403, 0]
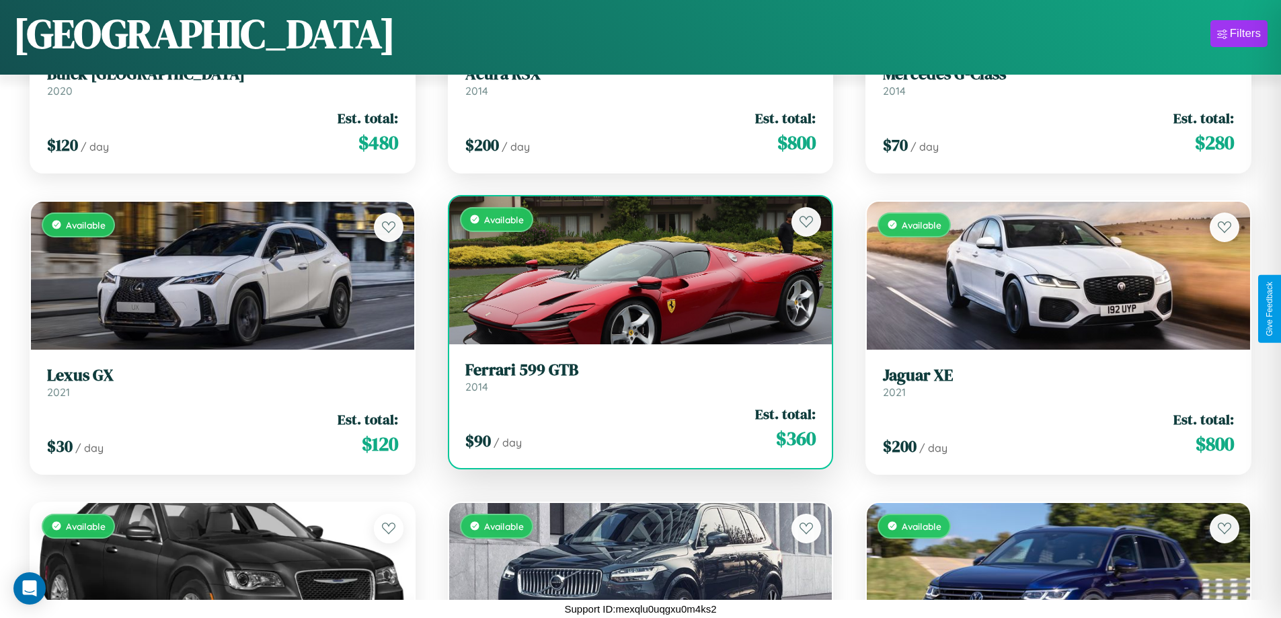
click at [635, 382] on link "Ferrari 599 GTB 2014" at bounding box center [640, 376] width 351 height 33
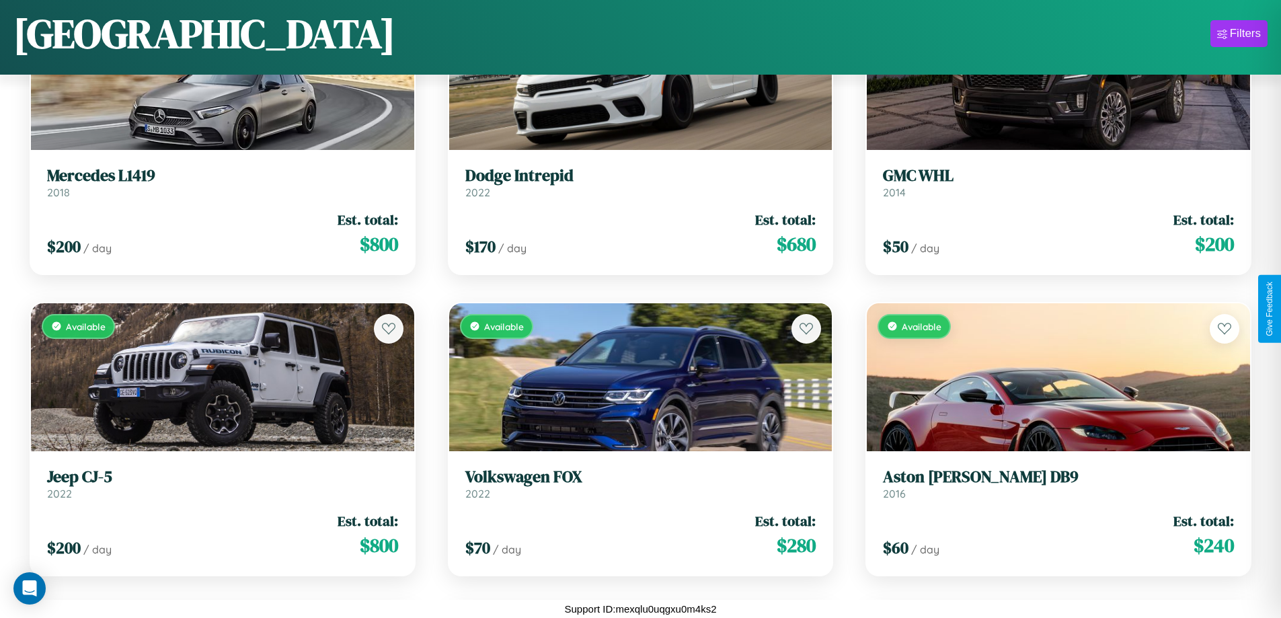
scroll to position [6209, 0]
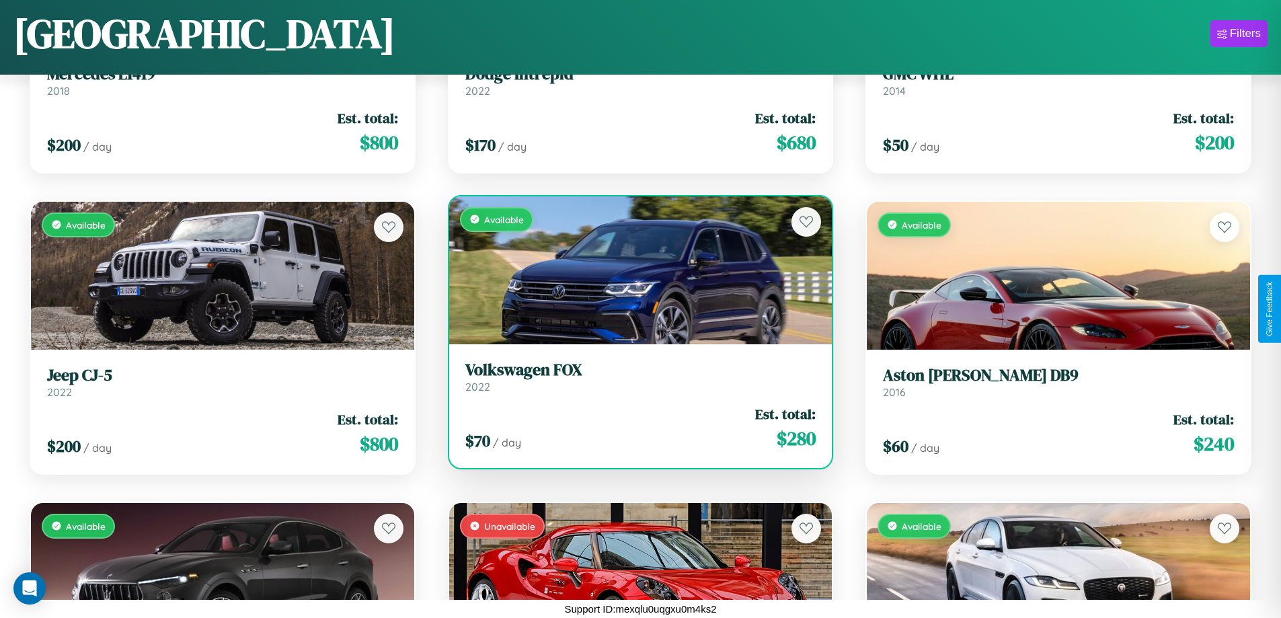
click at [635, 376] on h3 "Volkswagen FOX" at bounding box center [640, 369] width 351 height 19
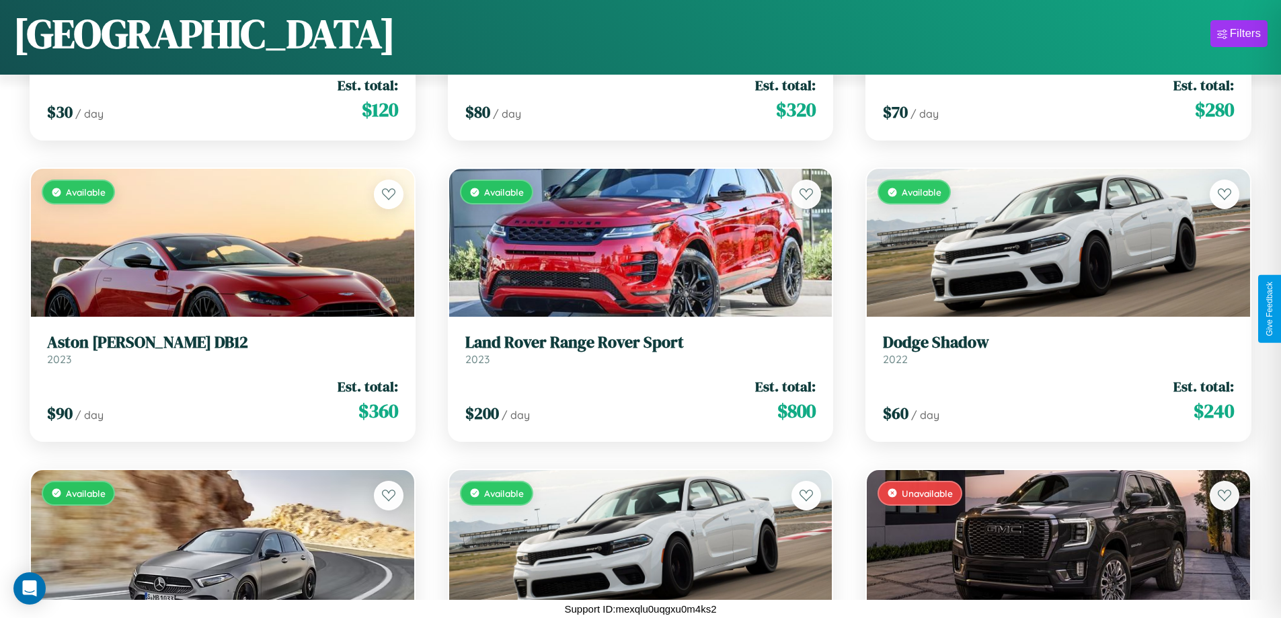
scroll to position [4704, 0]
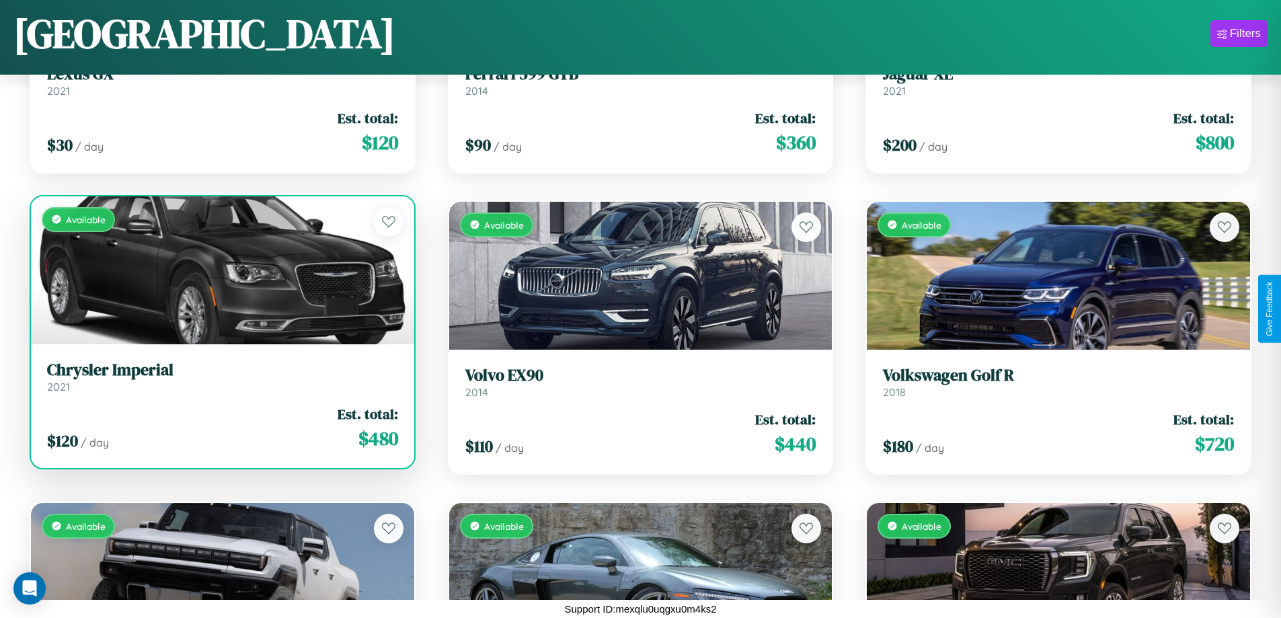
click at [220, 430] on div "$ 120 / day Est. total: $ 480" at bounding box center [222, 428] width 351 height 48
click at [220, 428] on div "$ 120 / day Est. total: $ 480" at bounding box center [222, 428] width 351 height 48
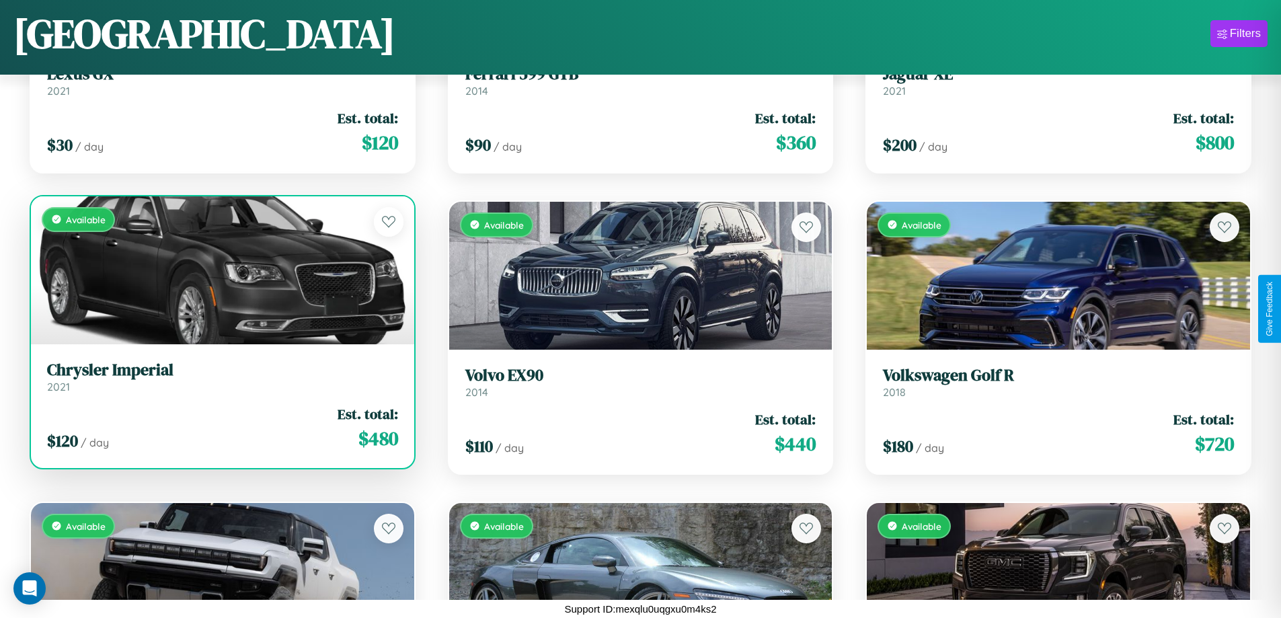
click at [220, 428] on div "$ 120 / day Est. total: $ 480" at bounding box center [222, 428] width 351 height 48
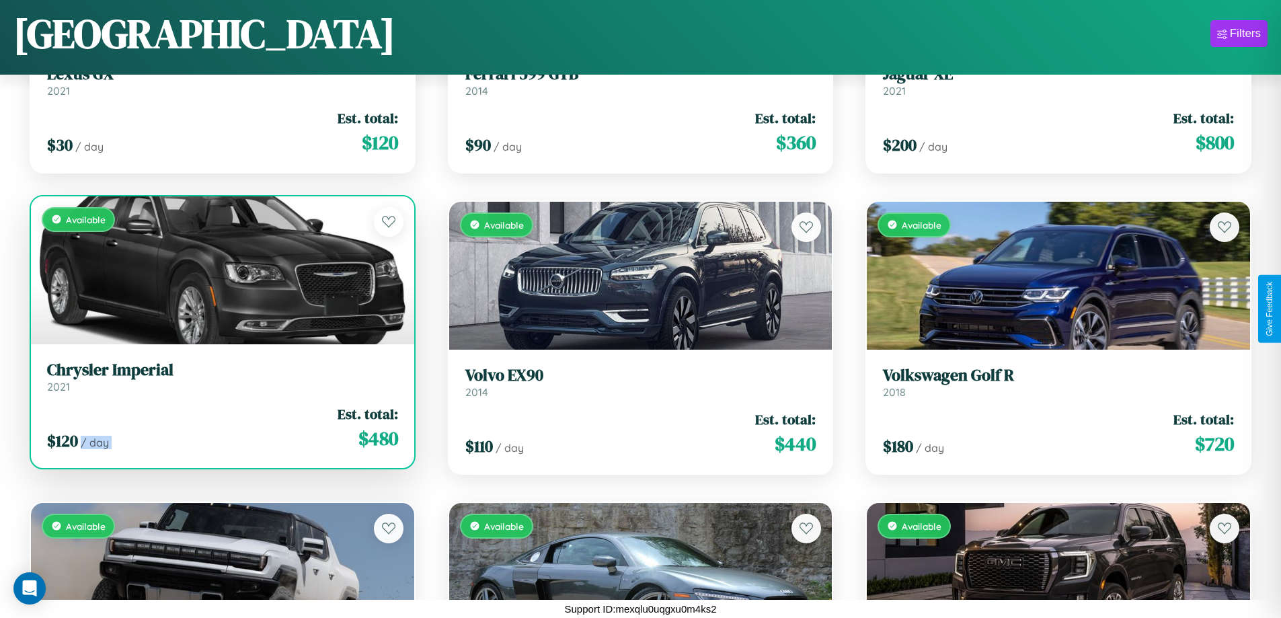
click at [220, 428] on div "$ 120 / day Est. total: $ 480" at bounding box center [222, 428] width 351 height 48
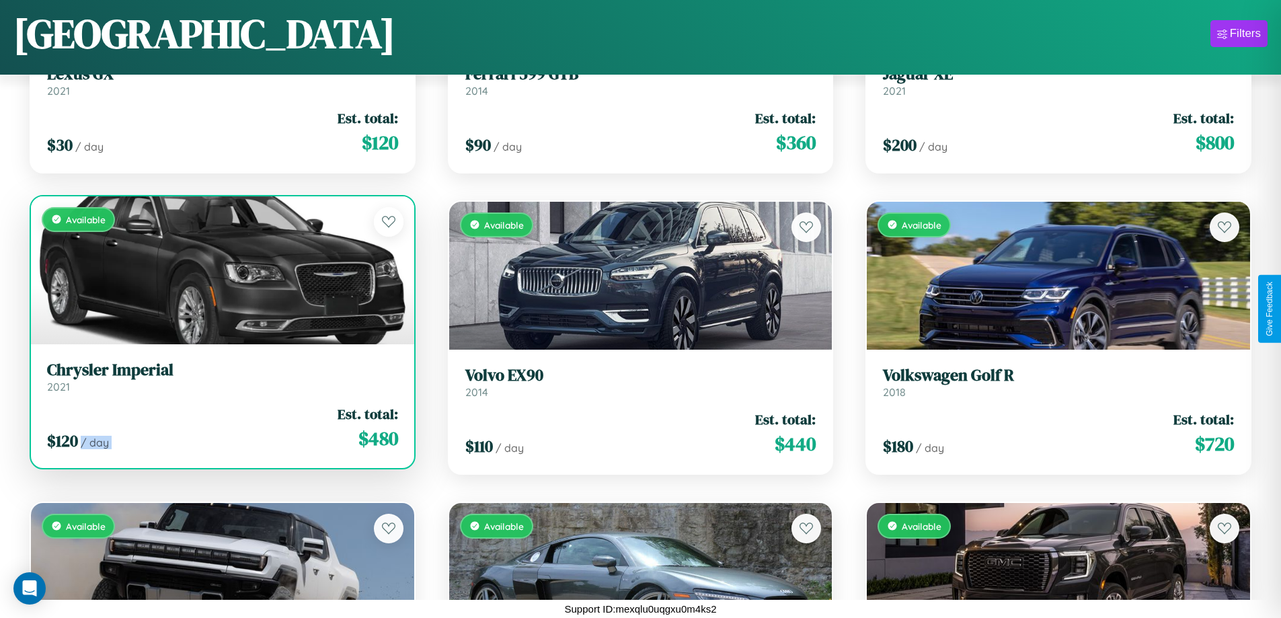
click at [220, 428] on div "$ 120 / day Est. total: $ 480" at bounding box center [222, 428] width 351 height 48
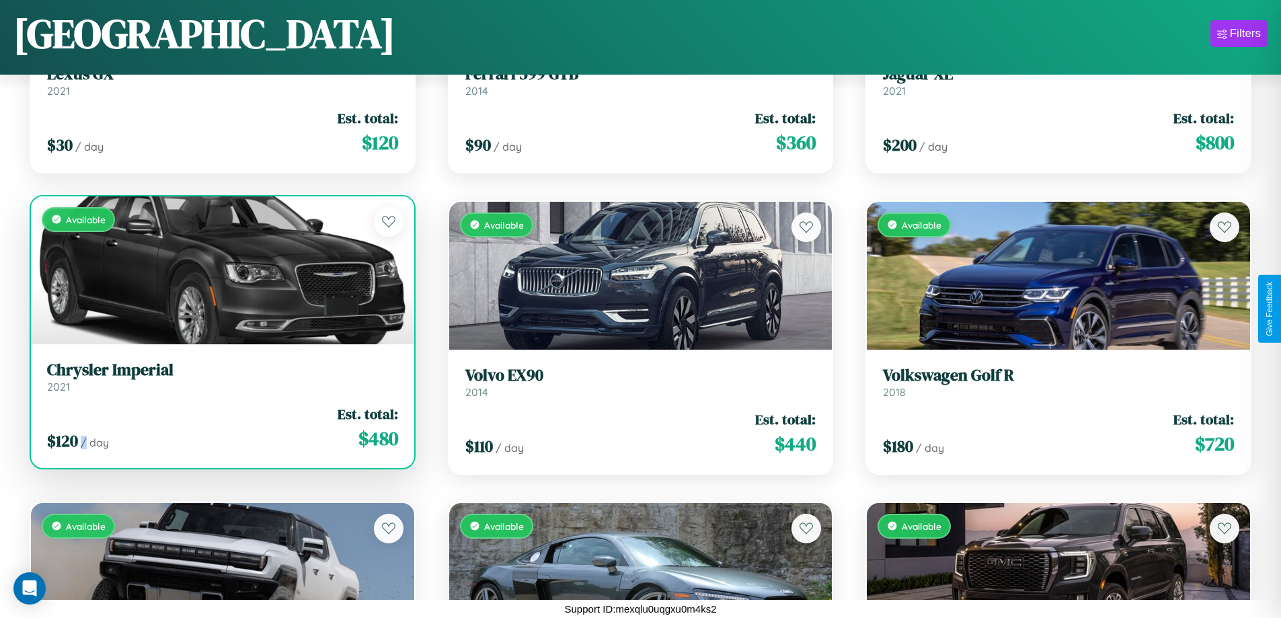
click at [220, 428] on div "$ 120 / day Est. total: $ 480" at bounding box center [222, 428] width 351 height 48
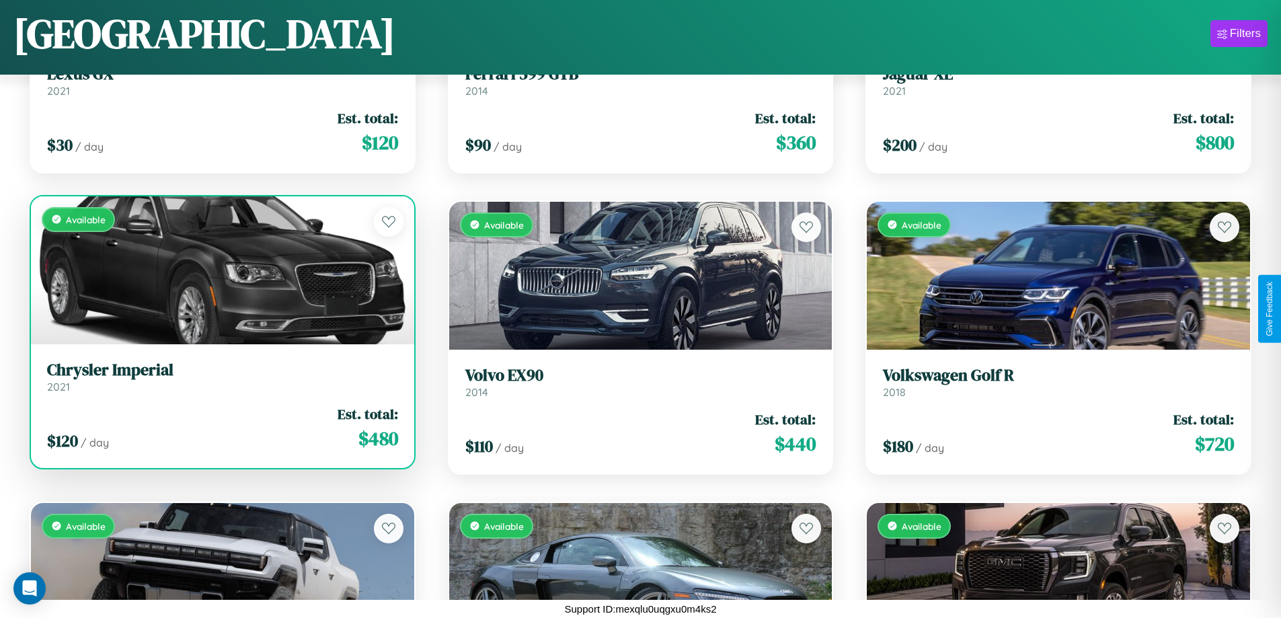
click at [220, 376] on h3 "Chrysler Imperial" at bounding box center [222, 369] width 351 height 19
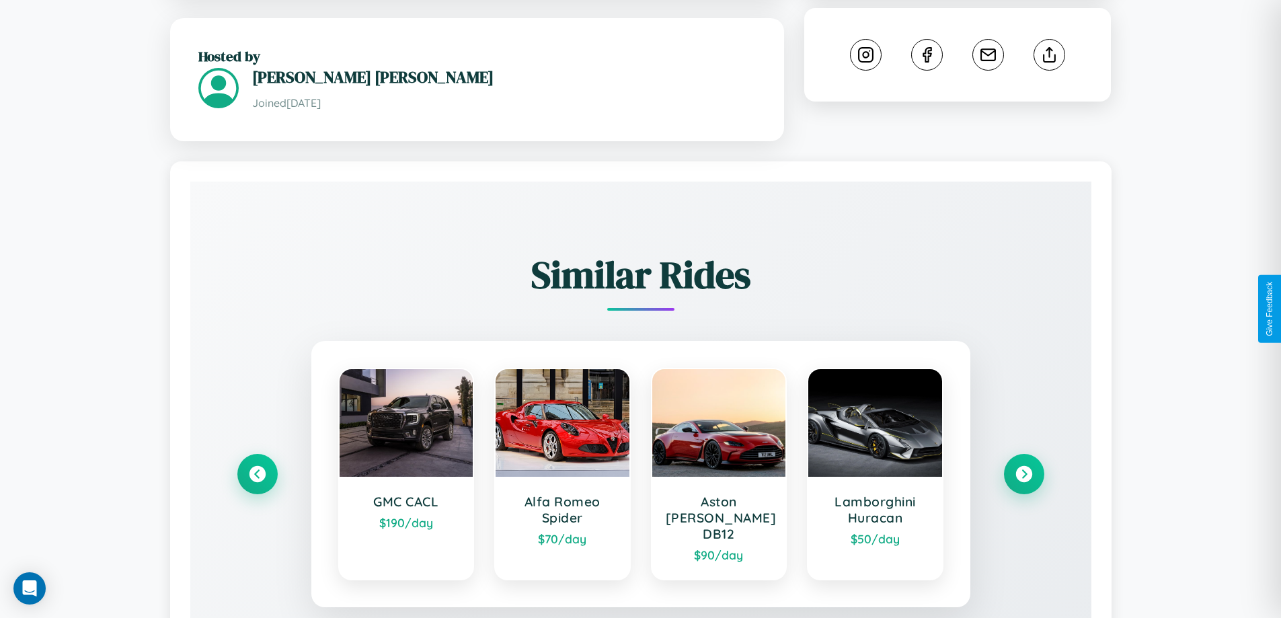
scroll to position [788, 0]
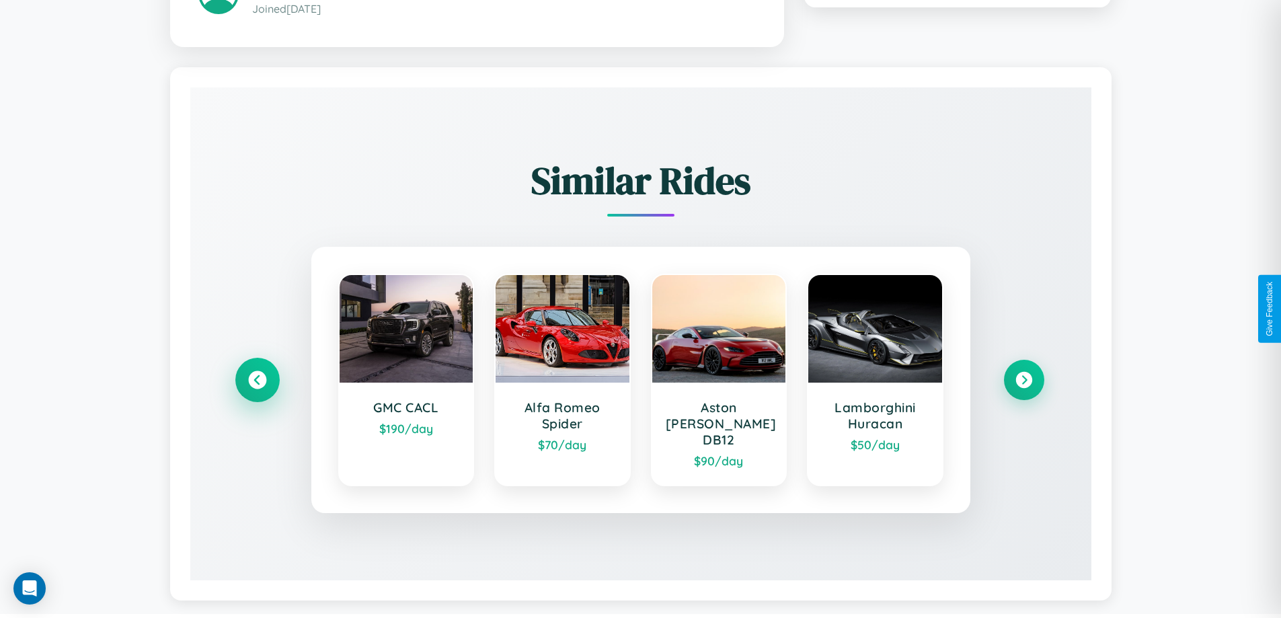
click at [257, 373] on icon at bounding box center [257, 379] width 18 height 18
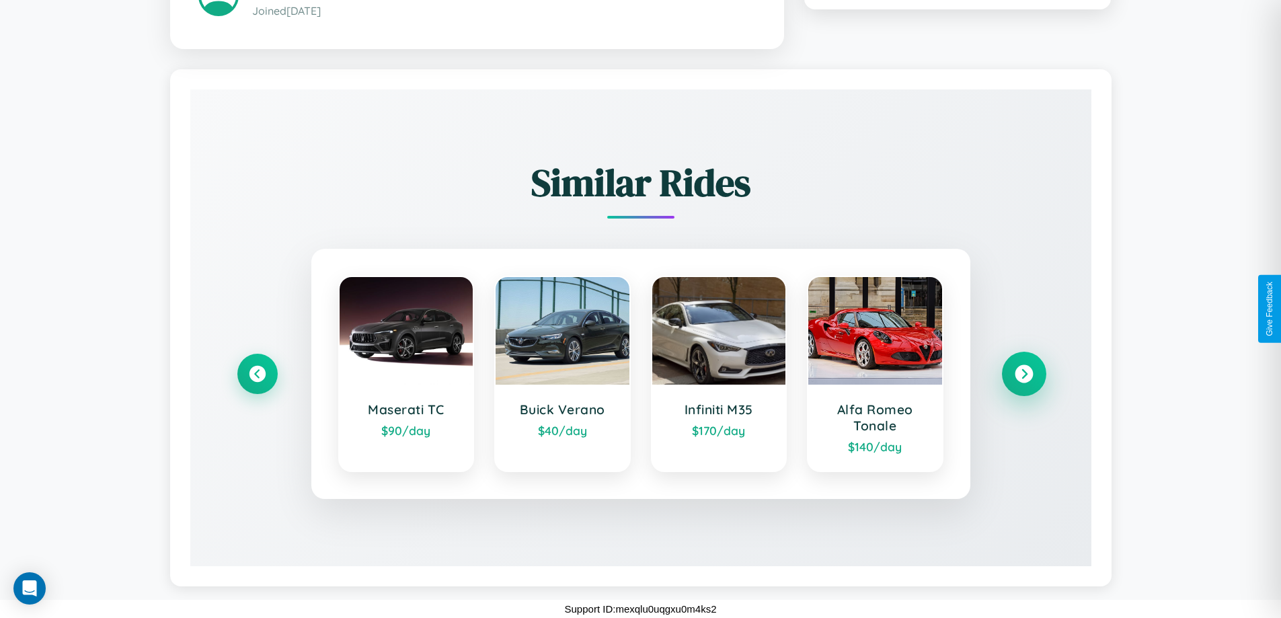
click at [1023, 373] on icon at bounding box center [1023, 373] width 18 height 18
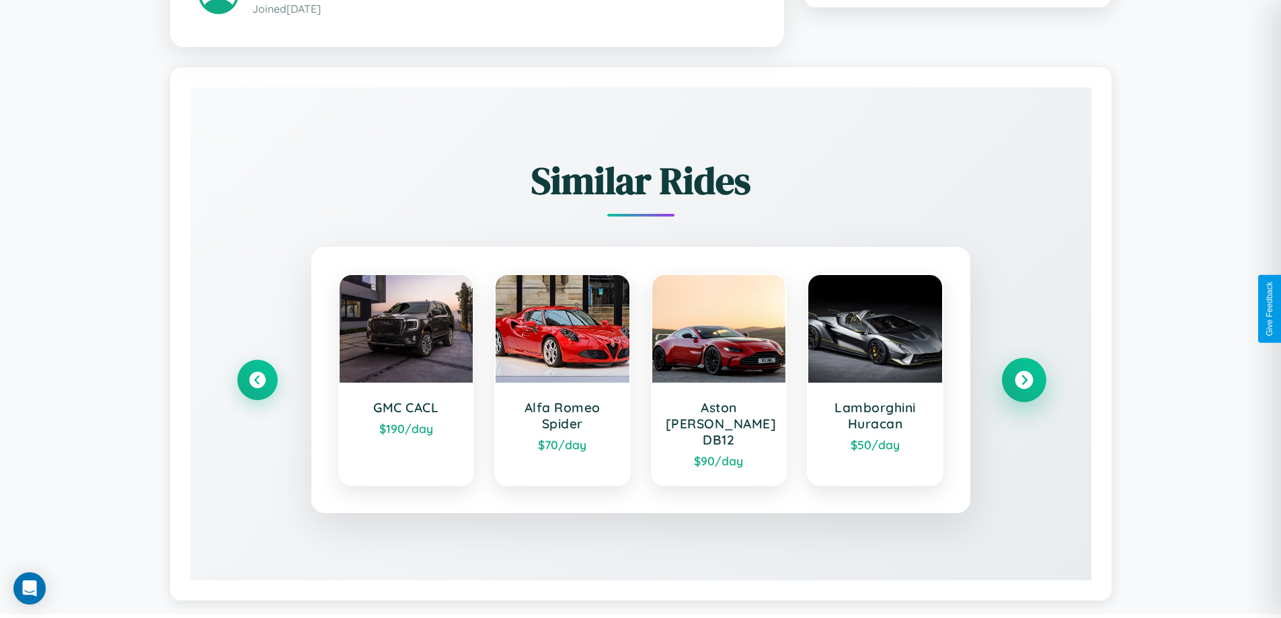
click at [1023, 373] on icon at bounding box center [1023, 379] width 18 height 18
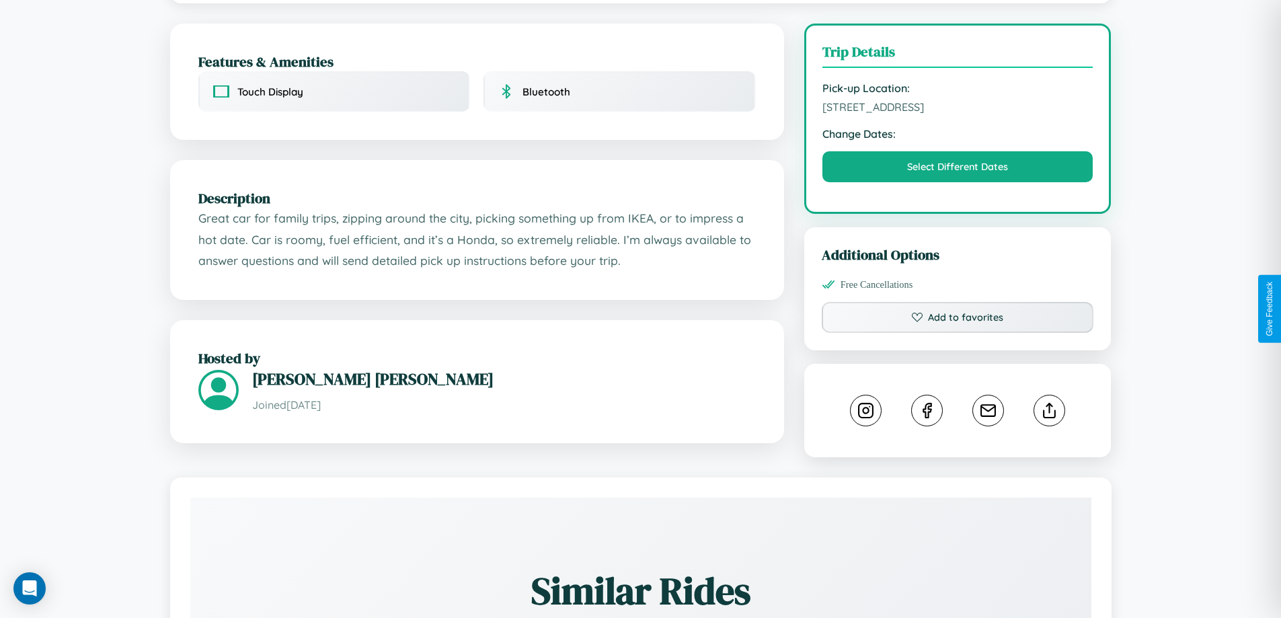
scroll to position [349, 0]
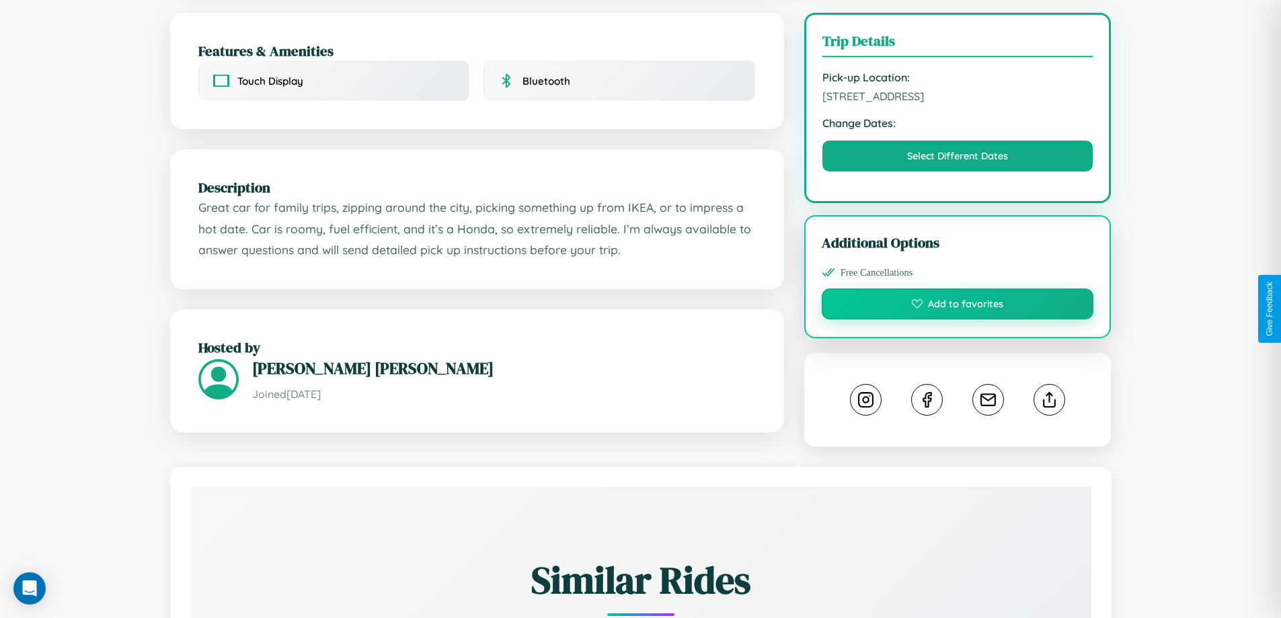
click at [957, 309] on button "Add to favorites" at bounding box center [957, 303] width 272 height 31
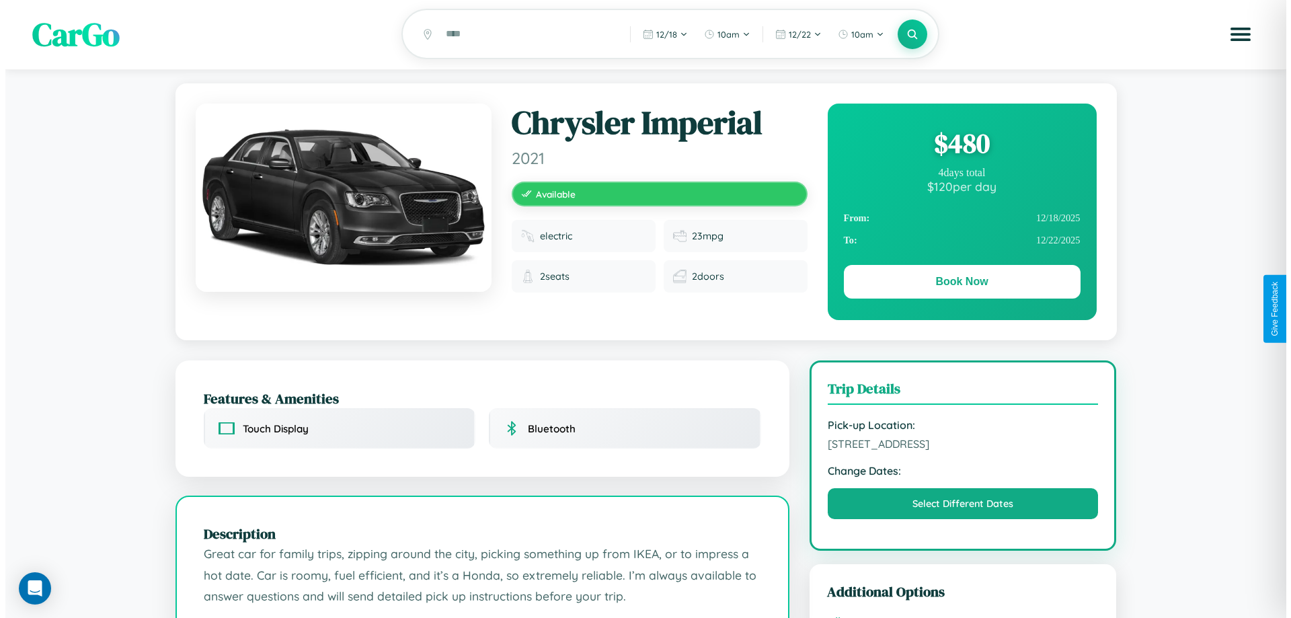
scroll to position [0, 0]
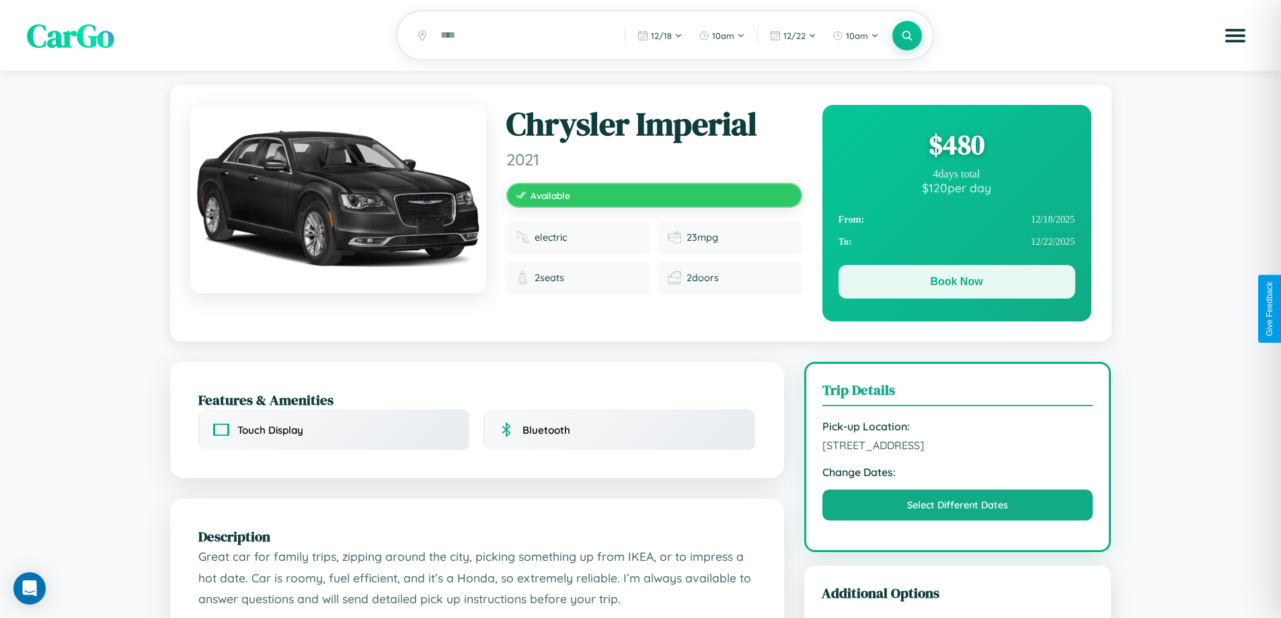
click at [956, 284] on button "Book Now" at bounding box center [956, 282] width 237 height 34
